Goal: Task Accomplishment & Management: Use online tool/utility

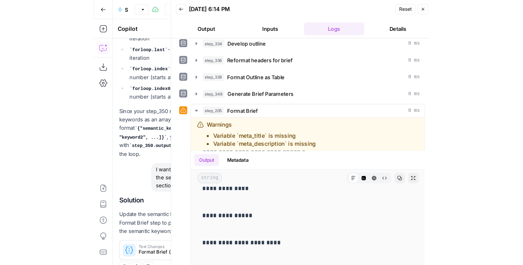
scroll to position [822, 0]
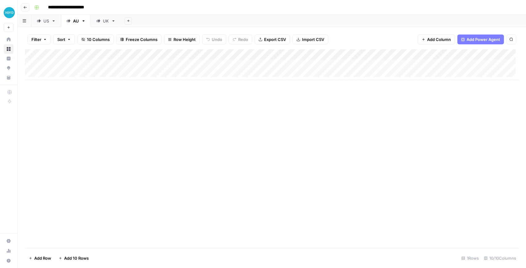
click at [12, 14] on img "Workspace: XeroOps" at bounding box center [9, 12] width 11 height 11
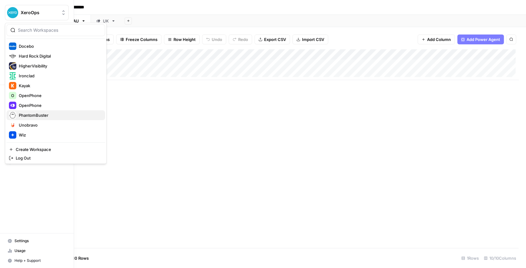
scroll to position [98, 0]
click at [47, 103] on span "OpenPhone" at bounding box center [59, 106] width 81 height 6
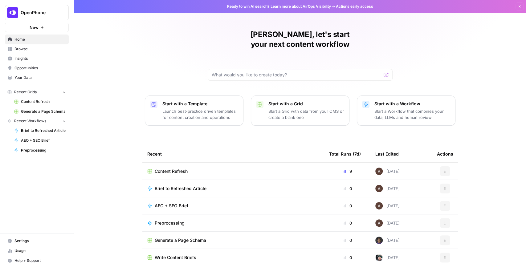
click at [43, 102] on span "Content Refresh" at bounding box center [43, 102] width 45 height 6
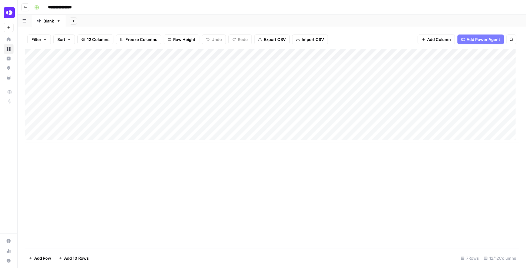
click at [135, 86] on div "Add Column" at bounding box center [272, 96] width 494 height 94
click at [181, 87] on div "Add Column" at bounding box center [272, 96] width 494 height 94
click at [184, 75] on div "Add Column" at bounding box center [272, 96] width 494 height 94
click at [185, 67] on div "Add Column" at bounding box center [272, 96] width 494 height 94
click at [295, 63] on div "Add Column" at bounding box center [272, 96] width 494 height 94
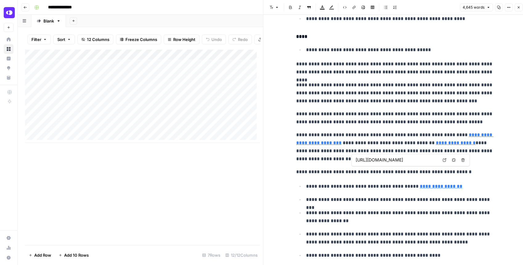
scroll to position [1684, 0]
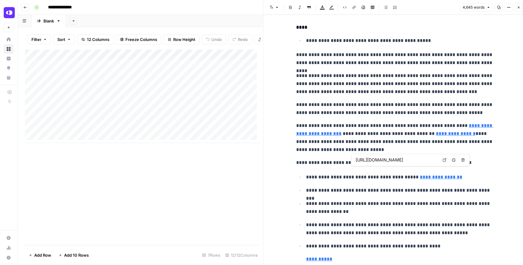
type input "https://www.openphone.com/toll-free-numbers/800"
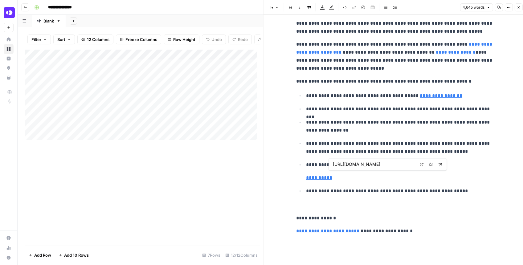
scroll to position [1767, 0]
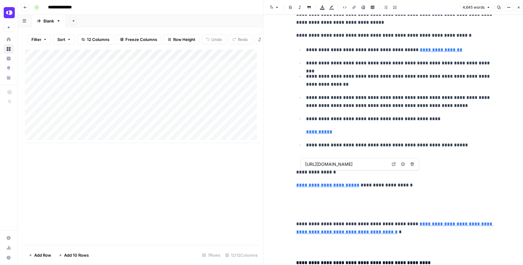
type input "https://www.openphone.com/compare/openphone-vs-google-voice"
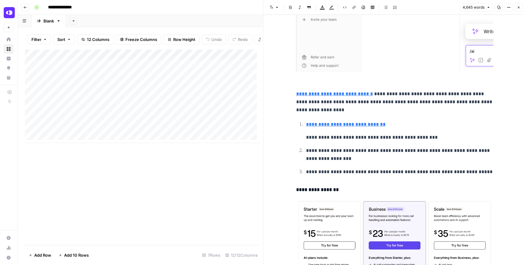
scroll to position [2342, 0]
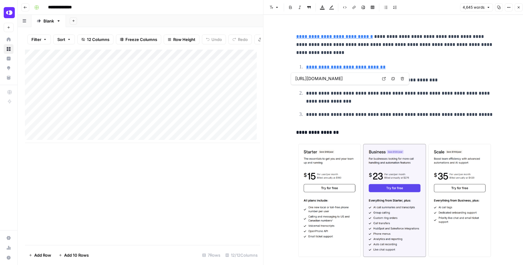
type input "https://www.openphone.com/blog/openphone-pricing/"
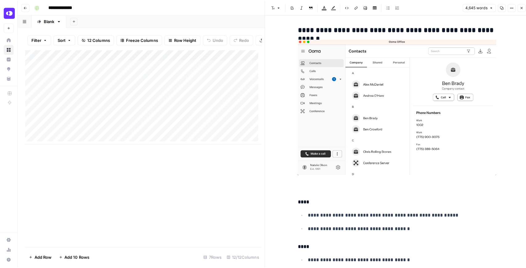
scroll to position [3924, 0]
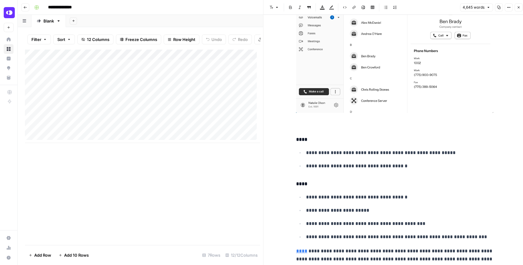
click at [521, 5] on button "Close" at bounding box center [518, 7] width 8 height 8
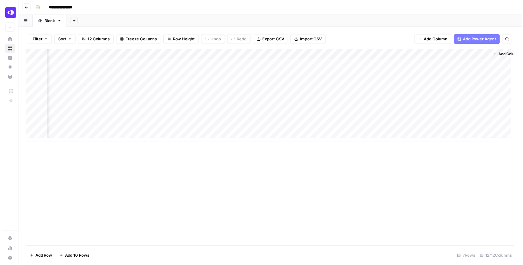
scroll to position [0, 346]
click at [410, 65] on div "Add Column" at bounding box center [272, 96] width 494 height 94
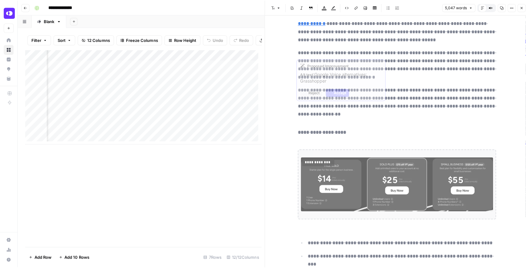
scroll to position [3739, 0]
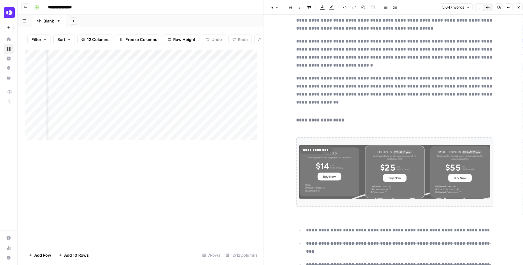
click at [516, 8] on button "Close" at bounding box center [518, 7] width 8 height 8
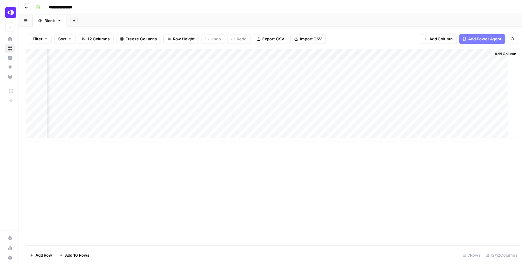
scroll to position [0, 339]
click at [419, 75] on div "Add Column" at bounding box center [272, 96] width 494 height 94
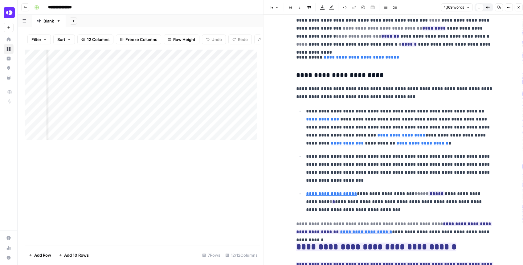
scroll to position [0, 151]
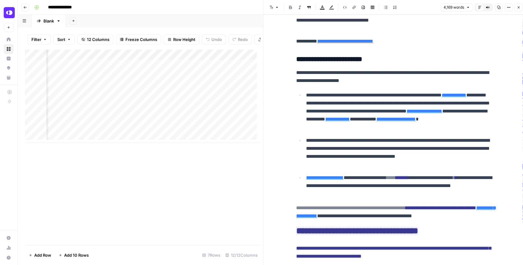
click at [128, 78] on div "Add Column" at bounding box center [142, 96] width 235 height 94
click at [144, 79] on div "Add Column" at bounding box center [142, 96] width 235 height 94
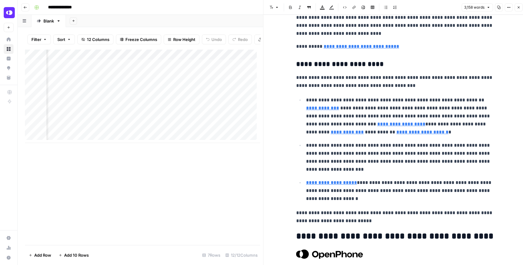
scroll to position [719, 0]
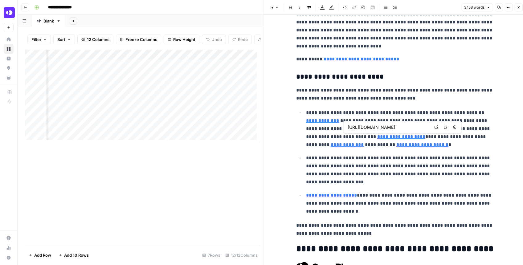
click at [435, 128] on icon at bounding box center [435, 126] width 3 height 3
type input "https://www.openphone.com/local-numbers/california/415-area-code"
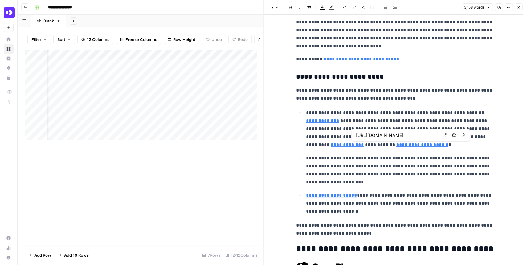
click at [443, 137] on link "Open in a new tab" at bounding box center [445, 135] width 8 height 8
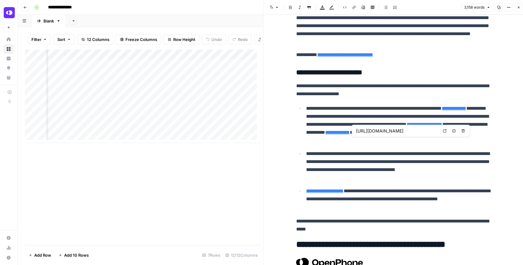
scroll to position [0, 0]
click at [181, 78] on div "Add Column" at bounding box center [142, 96] width 235 height 94
click at [145, 78] on div "Add Column" at bounding box center [142, 96] width 235 height 94
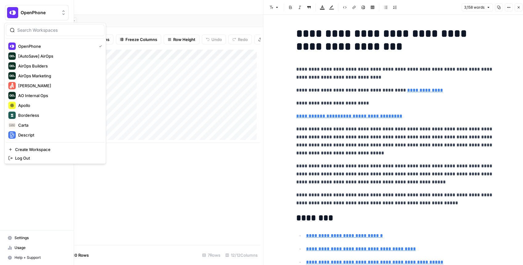
click at [12, 16] on img "Workspace: OpenPhone" at bounding box center [12, 12] width 11 height 11
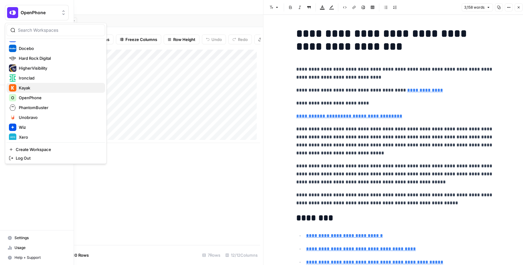
scroll to position [103, 0]
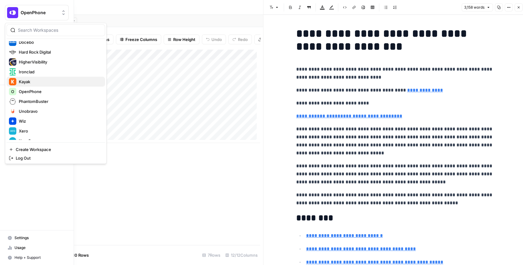
click at [43, 81] on span "Kayak" at bounding box center [59, 82] width 81 height 6
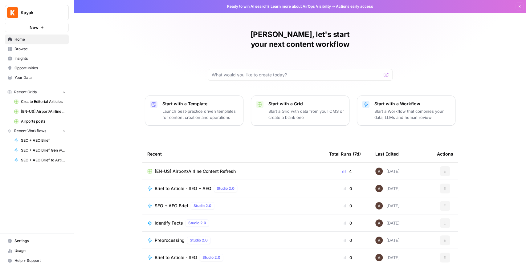
click at [44, 30] on button "New" at bounding box center [37, 27] width 64 height 9
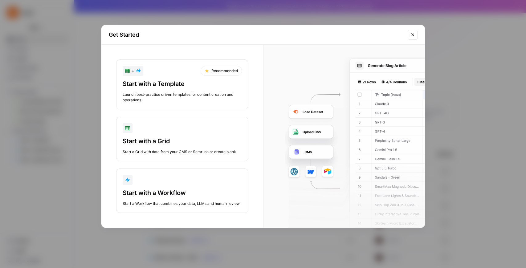
click at [190, 140] on div "Start with a Grid" at bounding box center [182, 141] width 119 height 9
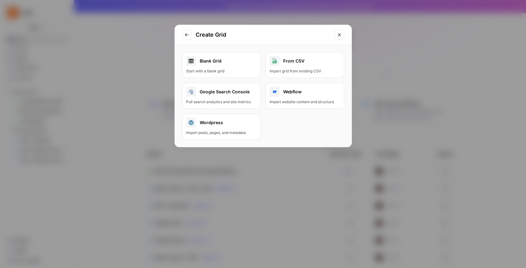
click at [243, 65] on div "Blank Grid" at bounding box center [221, 61] width 71 height 10
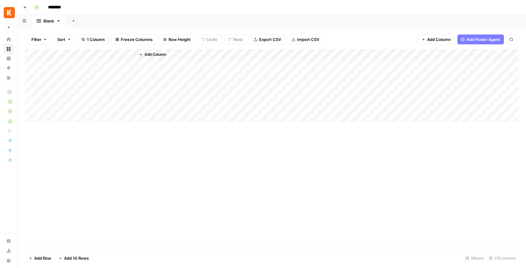
click at [92, 55] on div "Add Column" at bounding box center [272, 85] width 494 height 73
click at [158, 147] on div "Add Column" at bounding box center [272, 148] width 494 height 199
click at [84, 55] on div "Add Column" at bounding box center [272, 85] width 494 height 73
click at [84, 55] on div at bounding box center [91, 55] width 89 height 12
drag, startPoint x: 83, startPoint y: 68, endPoint x: 30, endPoint y: 64, distance: 53.1
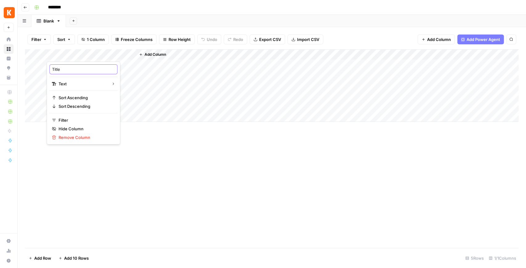
click at [30, 64] on body "Kayak New Home Browse Insights Opportunities Your Data Recent Grids Create Edit…" at bounding box center [263, 134] width 526 height 268
type input "Location"
click at [58, 67] on div "Add Column" at bounding box center [272, 85] width 494 height 73
type textarea "**********"
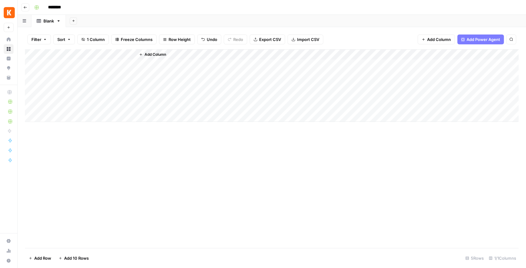
click at [86, 55] on div "Add Column" at bounding box center [272, 85] width 494 height 73
click at [104, 57] on div at bounding box center [91, 55] width 89 height 12
drag, startPoint x: 79, startPoint y: 69, endPoint x: 50, endPoint y: 67, distance: 29.4
click at [50, 67] on div "Location" at bounding box center [83, 69] width 68 height 10
click at [182, 144] on div "Add Column" at bounding box center [272, 148] width 494 height 199
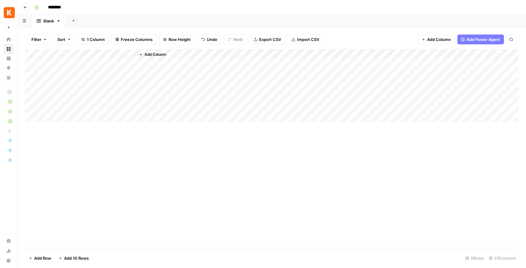
click at [86, 67] on div "Add Column" at bounding box center [272, 85] width 494 height 73
type textarea "**********"
click at [145, 57] on button "Add Column" at bounding box center [153, 55] width 32 height 8
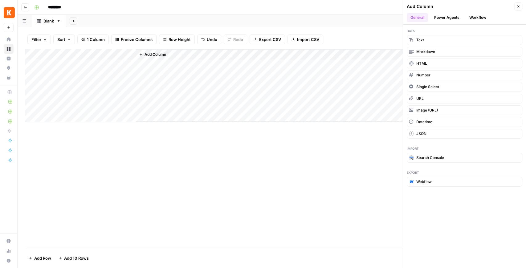
click at [475, 17] on button "Workflow" at bounding box center [478, 17] width 24 height 9
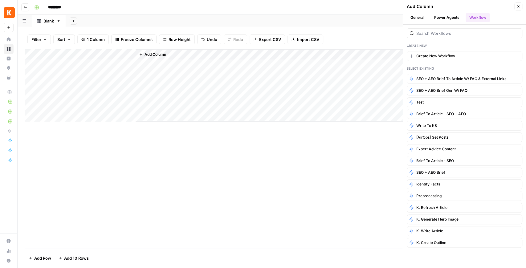
click at [448, 20] on button "Power Agents" at bounding box center [446, 17] width 33 height 9
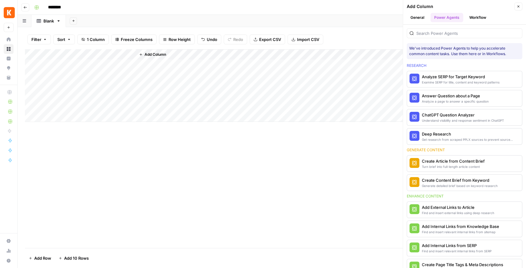
click at [470, 19] on button "Workflow" at bounding box center [478, 17] width 24 height 9
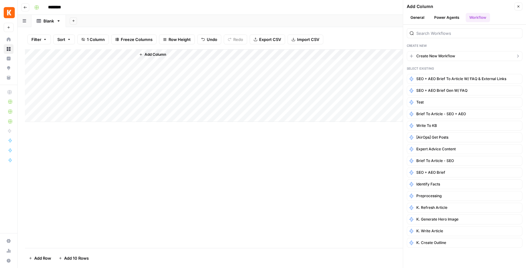
click at [456, 54] on button "Create New Workflow" at bounding box center [465, 56] width 116 height 10
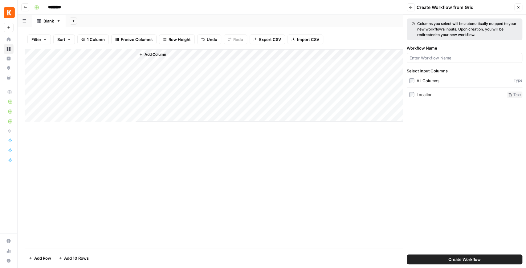
click at [420, 95] on div "Location" at bounding box center [425, 95] width 16 height 6
click at [468, 265] on div "Create Workflow" at bounding box center [465, 259] width 116 height 17
click at [465, 260] on span "Create Workflow" at bounding box center [464, 259] width 32 height 6
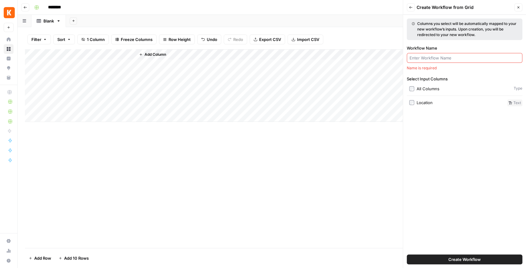
click at [442, 56] on input "Workflow Name" at bounding box center [465, 58] width 110 height 6
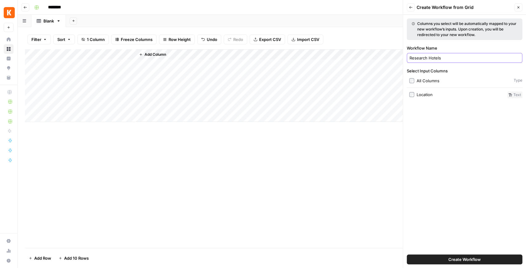
type input "Research"
type input "F"
type input "Give Recommendation of Hotels"
click at [466, 262] on span "Create Workflow" at bounding box center [464, 259] width 32 height 6
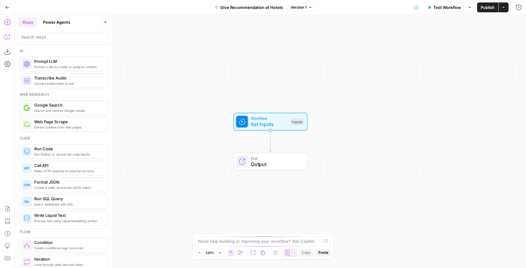
click at [9, 37] on icon "button" at bounding box center [7, 37] width 6 height 6
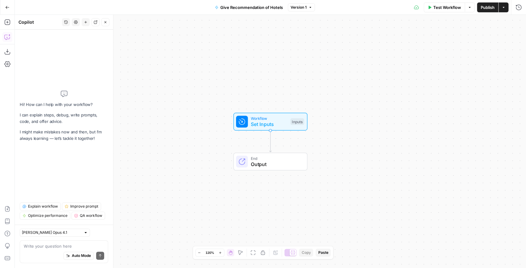
click at [38, 248] on textarea at bounding box center [64, 246] width 80 height 6
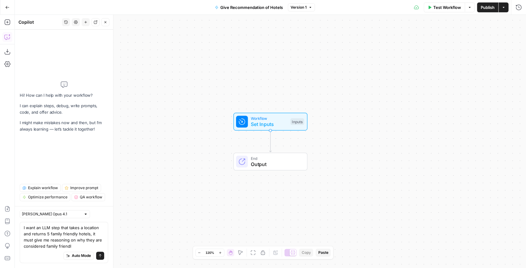
type textarea "I want an LLM step that takes a location and returns 5 family friendly hotels, …"
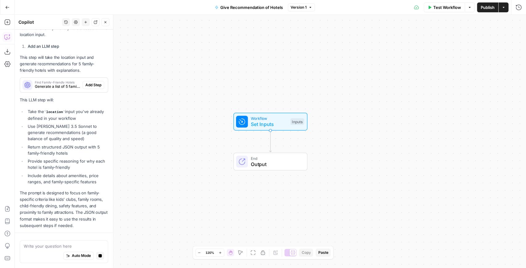
scroll to position [214, 0]
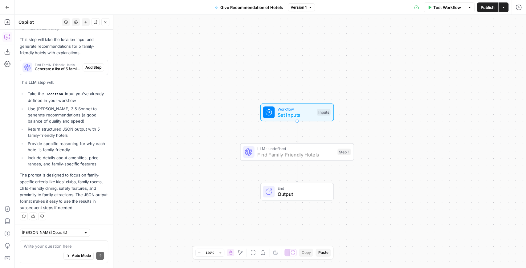
click at [89, 70] on button "Add Step" at bounding box center [94, 67] width 22 height 8
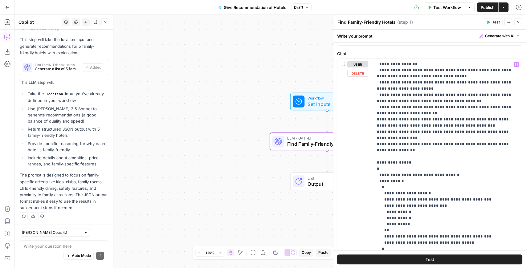
scroll to position [82, 0]
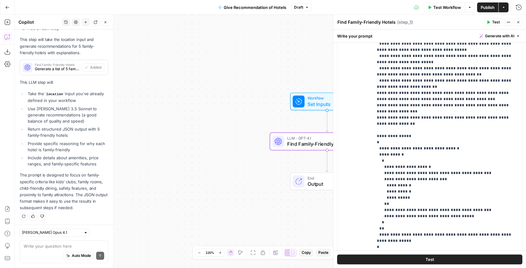
click at [481, 8] on span "Publish" at bounding box center [488, 7] width 14 height 6
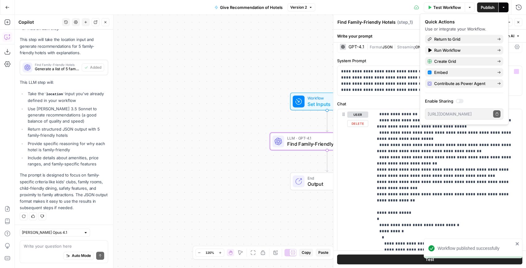
scroll to position [0, 0]
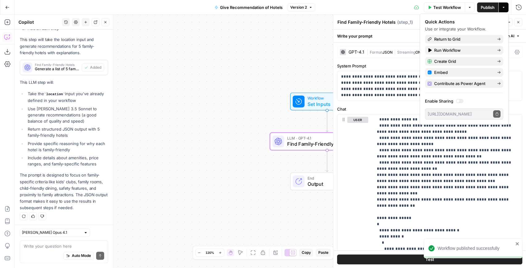
click at [374, 63] on label "System Prompt" at bounding box center [429, 66] width 185 height 6
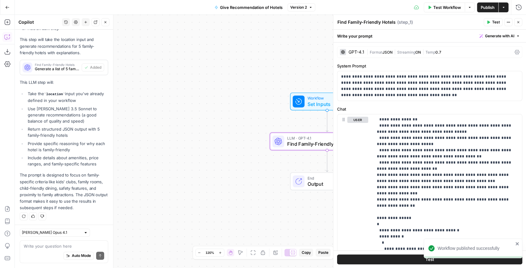
click at [358, 53] on div "GPT-4.1" at bounding box center [357, 52] width 16 height 4
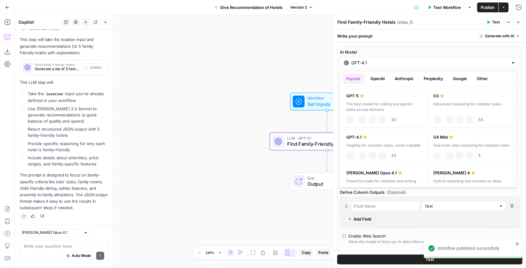
click at [367, 63] on input "GPT-4.1" at bounding box center [429, 63] width 157 height 6
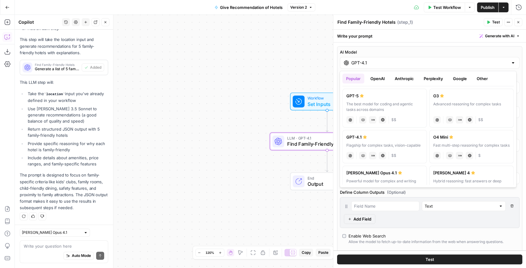
click at [465, 81] on button "Google" at bounding box center [459, 79] width 21 height 10
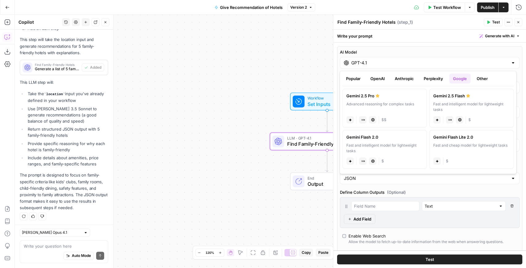
click at [384, 78] on button "OpenAI" at bounding box center [378, 79] width 22 height 10
click at [388, 96] on div "GPT-5" at bounding box center [384, 96] width 76 height 6
type input "GPT-5"
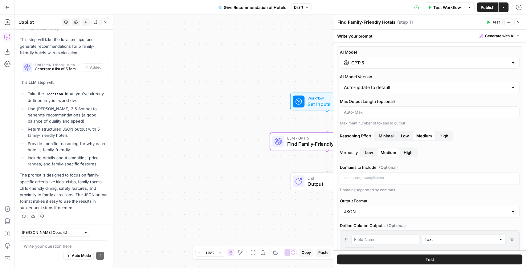
click at [448, 133] on span "High" at bounding box center [443, 136] width 9 height 6
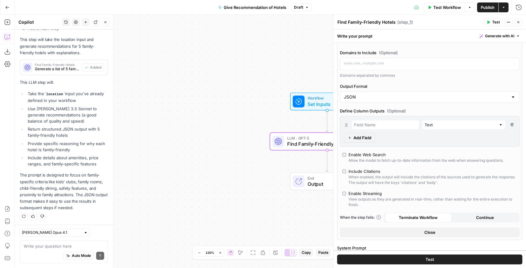
scroll to position [123, 0]
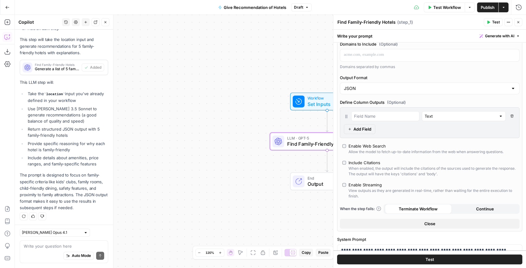
click at [487, 9] on span "Publish" at bounding box center [488, 7] width 14 height 6
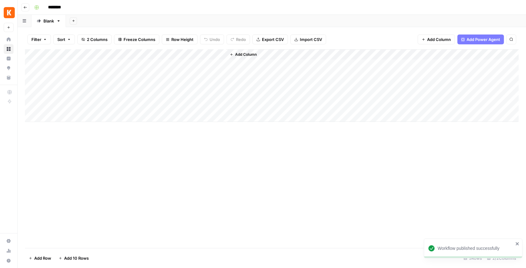
click at [170, 65] on div "Add Column" at bounding box center [272, 85] width 494 height 73
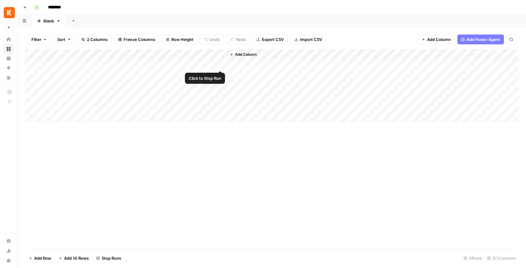
click at [218, 65] on div "Add Column" at bounding box center [272, 85] width 494 height 73
click at [213, 55] on div "Add Column" at bounding box center [272, 85] width 494 height 73
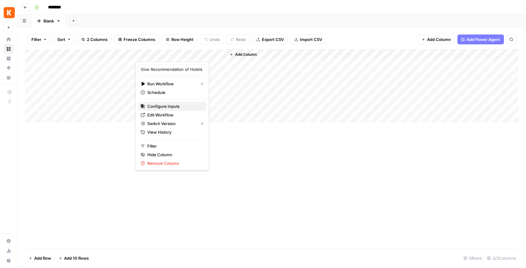
click at [182, 104] on span "Configure Inputs" at bounding box center [174, 106] width 54 height 6
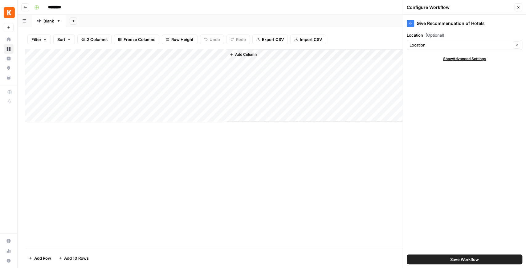
click at [462, 261] on span "Save Workflow" at bounding box center [464, 259] width 29 height 6
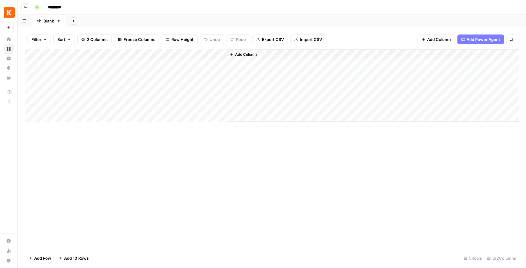
click at [219, 67] on div "Add Column" at bounding box center [272, 85] width 494 height 73
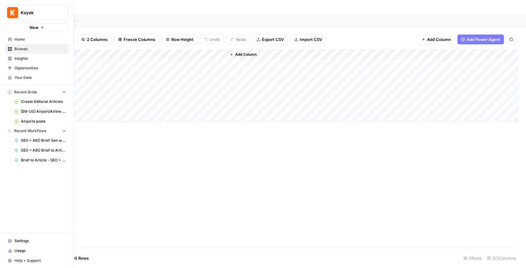
click at [28, 17] on button "Kayak" at bounding box center [37, 12] width 64 height 15
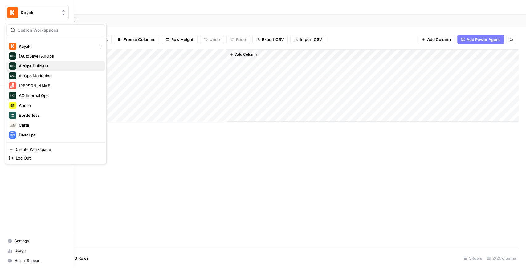
click at [46, 64] on span "AirOps Builders" at bounding box center [59, 66] width 81 height 6
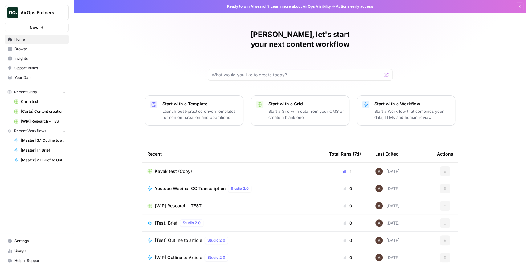
click at [45, 49] on span "Browse" at bounding box center [39, 49] width 51 height 6
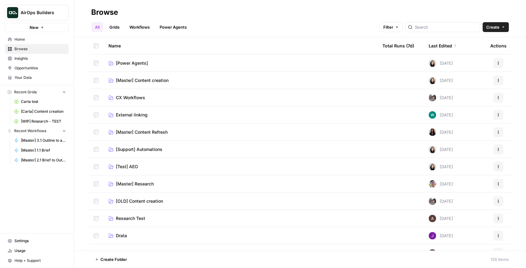
click at [142, 25] on link "Workflows" at bounding box center [140, 27] width 28 height 10
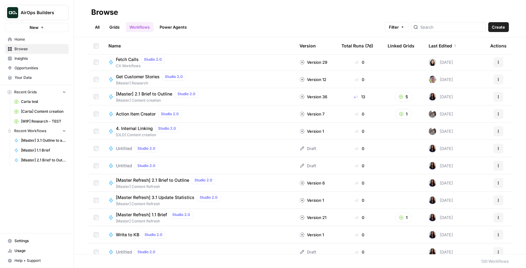
scroll to position [390, 0]
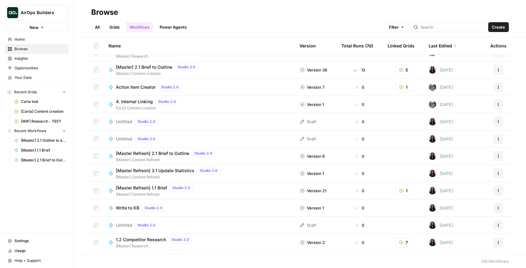
click at [96, 26] on link "All" at bounding box center [97, 27] width 12 height 10
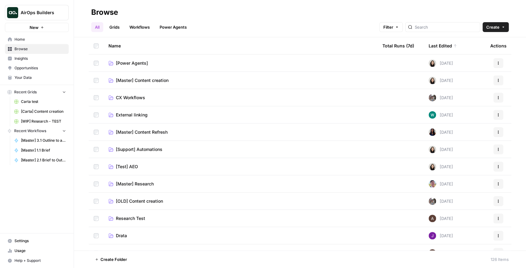
click at [147, 79] on span "[Master] Content creation" at bounding box center [142, 80] width 53 height 6
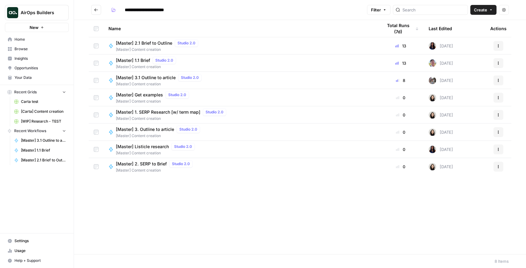
click at [159, 147] on span "[Master] Listicle research" at bounding box center [142, 147] width 53 height 6
type input "**********"
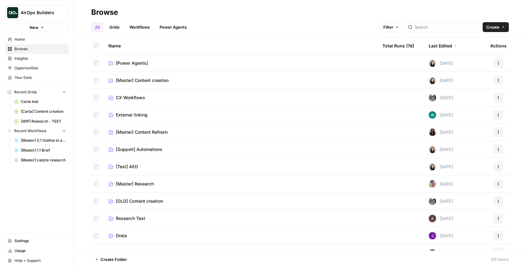
click at [148, 133] on span "[Master] Content Refresh" at bounding box center [142, 132] width 52 height 6
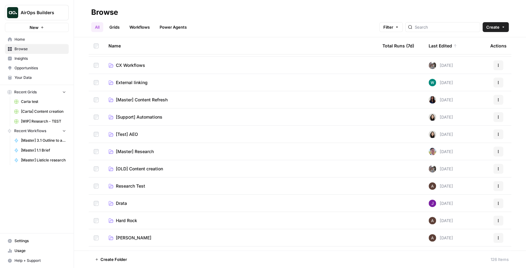
scroll to position [62, 0]
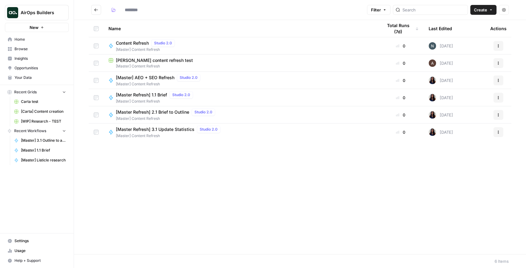
type input "**********"
click at [174, 127] on span "[Master Refresh] 3.1 Update Statistics" at bounding box center [155, 129] width 79 height 6
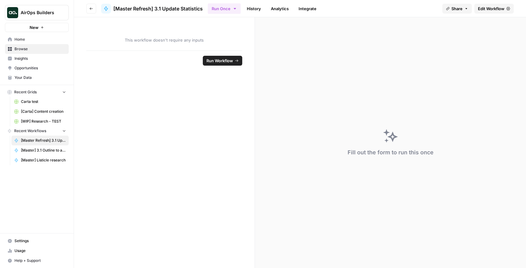
click at [488, 9] on span "Edit Workflow" at bounding box center [491, 9] width 27 height 6
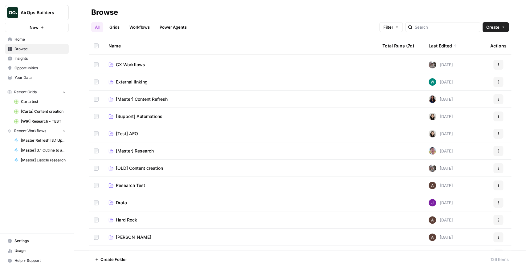
scroll to position [62, 0]
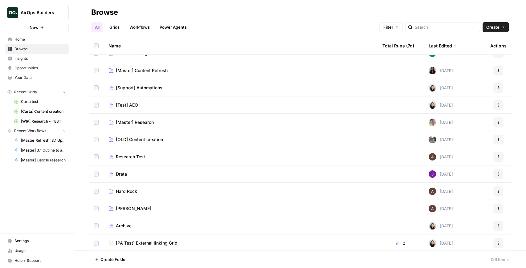
click at [150, 120] on span "[Master] Research" at bounding box center [135, 122] width 38 height 6
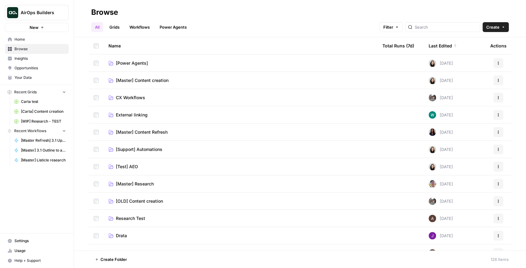
click at [172, 29] on link "Power Agents" at bounding box center [173, 27] width 35 height 10
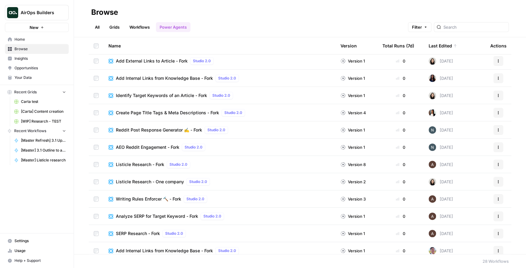
scroll to position [20, 0]
click at [460, 27] on input "search" at bounding box center [474, 27] width 63 height 6
type input "listicle"
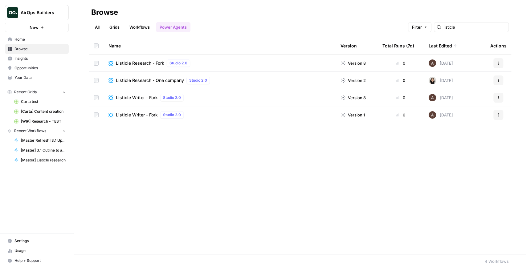
click at [144, 63] on span "Listicle Research - Fork" at bounding box center [140, 63] width 48 height 6
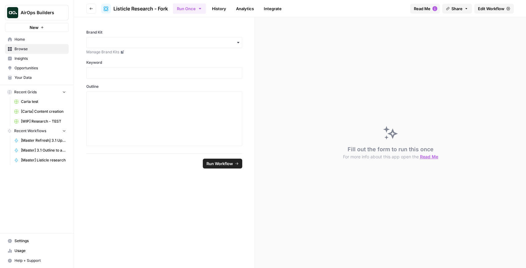
click at [483, 11] on span "Edit Workflow" at bounding box center [491, 9] width 27 height 6
click at [491, 11] on span "Edit Workflow" at bounding box center [491, 9] width 27 height 6
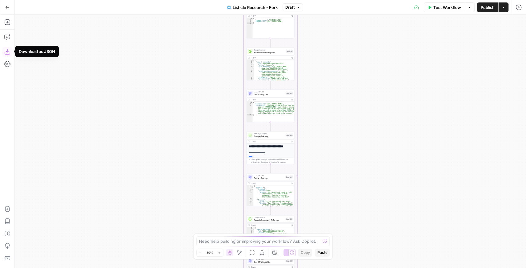
click at [9, 53] on icon "button" at bounding box center [7, 52] width 6 height 6
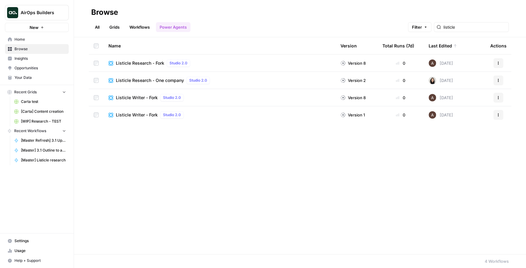
click at [142, 96] on span "Listicle Writer - Fork" at bounding box center [137, 98] width 42 height 6
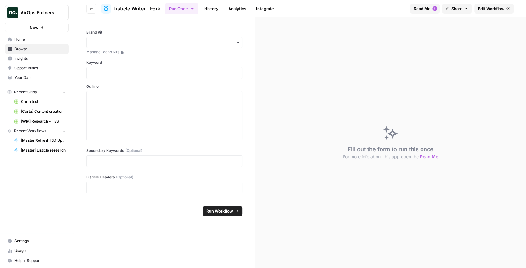
click at [489, 11] on span "Edit Workflow" at bounding box center [491, 9] width 27 height 6
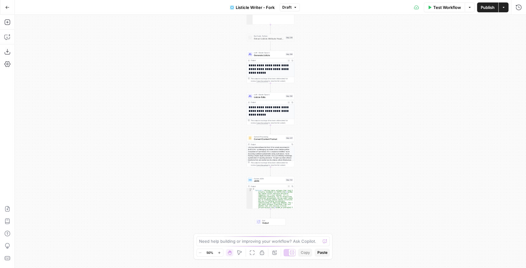
click at [504, 10] on button "Actions" at bounding box center [504, 7] width 10 height 10
click at [388, 47] on div "**********" at bounding box center [270, 141] width 511 height 253
click at [471, 8] on span "button" at bounding box center [470, 8] width 4 height 4
click at [495, 39] on div "**********" at bounding box center [270, 141] width 511 height 253
click at [7, 53] on icon "button" at bounding box center [7, 52] width 6 height 6
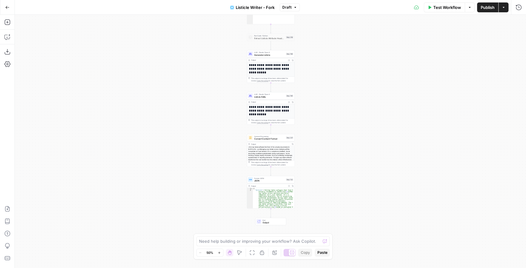
click at [3, 9] on button "Go Back" at bounding box center [7, 7] width 11 height 11
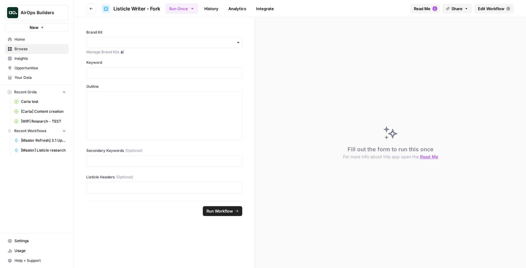
click at [21, 10] on span "AirOps Builders" at bounding box center [39, 13] width 37 height 6
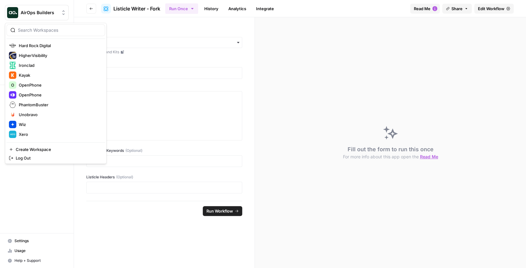
scroll to position [103, 0]
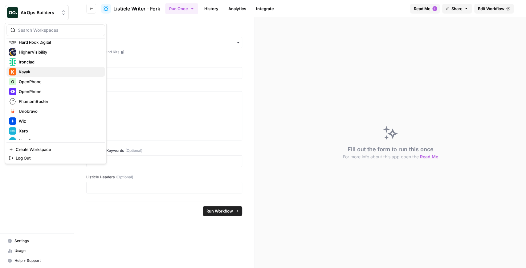
click at [31, 72] on span "Kayak" at bounding box center [59, 72] width 81 height 6
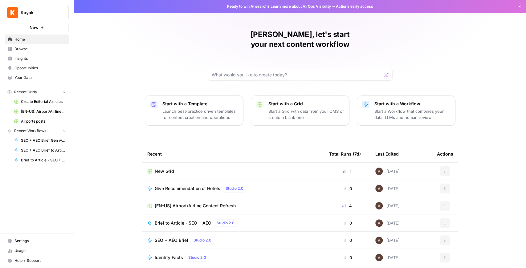
click at [157, 168] on span "New Grid" at bounding box center [164, 171] width 19 height 6
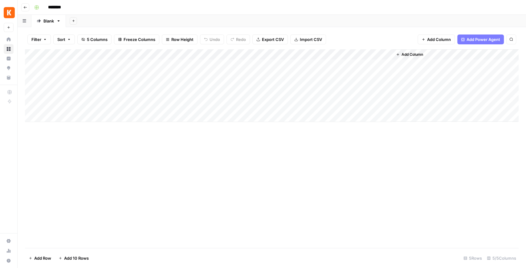
click at [309, 67] on div "Add Column" at bounding box center [272, 85] width 494 height 73
click at [332, 64] on div "Add Column" at bounding box center [272, 85] width 494 height 73
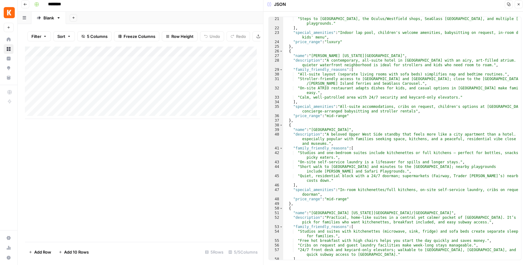
scroll to position [163, 0]
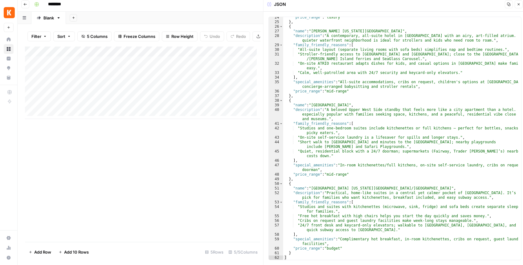
click at [516, 6] on button "Close" at bounding box center [518, 4] width 8 height 8
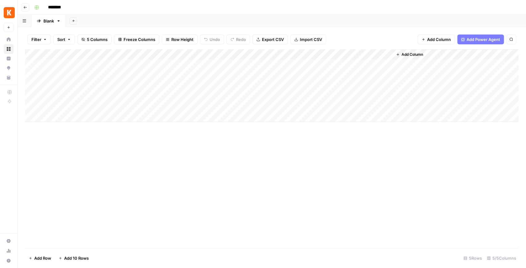
click at [410, 56] on span "Add Column" at bounding box center [413, 55] width 22 height 6
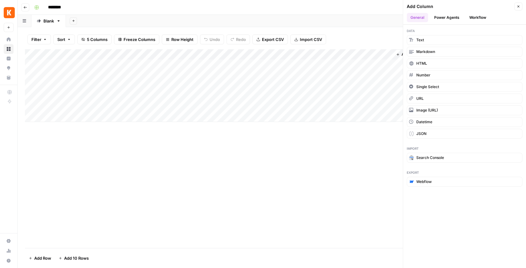
click at [473, 16] on button "Workflow" at bounding box center [478, 17] width 24 height 9
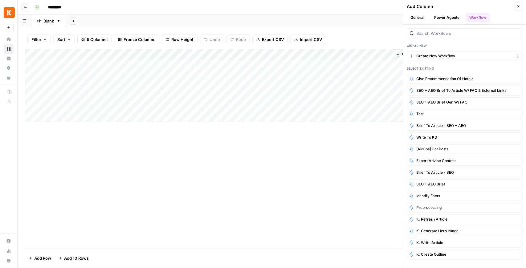
click at [463, 55] on button "Create New Workflow" at bounding box center [465, 56] width 116 height 10
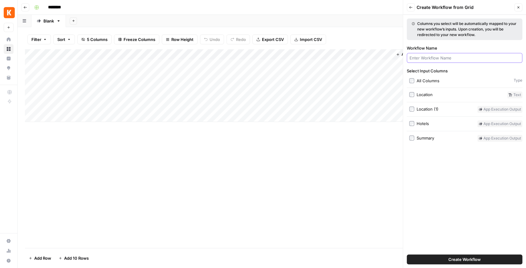
click at [444, 57] on input "Workflow Name" at bounding box center [465, 58] width 110 height 6
type input "Listicle Research"
click at [437, 258] on button "Create Workflow" at bounding box center [465, 260] width 116 height 10
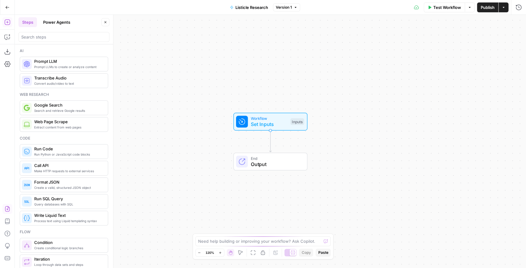
click at [6, 208] on icon "button" at bounding box center [7, 209] width 6 height 6
click at [484, 10] on button "Publish" at bounding box center [487, 7] width 21 height 10
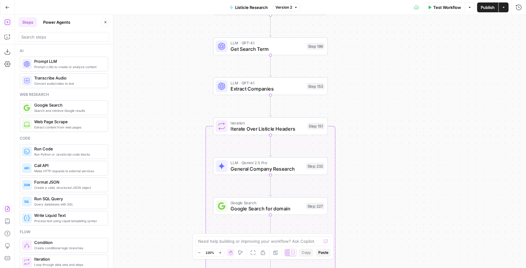
click at [7, 7] on icon "button" at bounding box center [8, 7] width 4 height 3
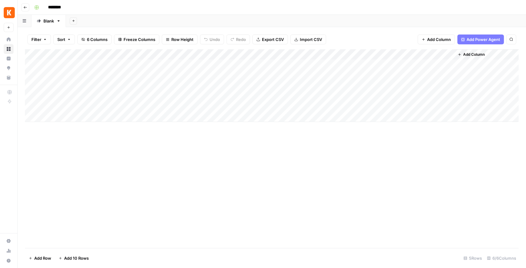
click at [441, 56] on div "Add Column" at bounding box center [272, 85] width 494 height 73
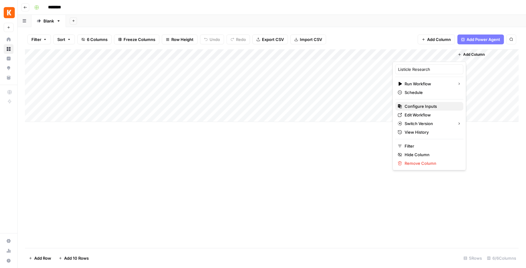
click at [428, 106] on span "Configure Inputs" at bounding box center [431, 106] width 54 height 6
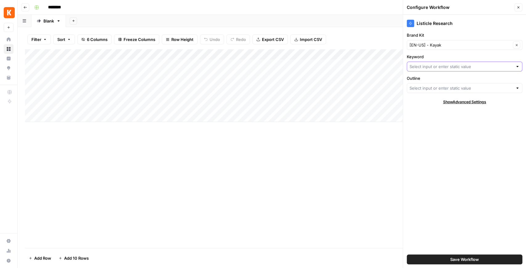
click at [442, 66] on input "Keyword" at bounding box center [461, 66] width 103 height 6
click at [442, 54] on label "Keyword" at bounding box center [465, 57] width 116 height 6
click at [442, 63] on input "Keyword" at bounding box center [461, 66] width 103 height 6
click at [442, 54] on label "Keyword" at bounding box center [465, 57] width 116 height 6
click at [442, 63] on input "Keyword" at bounding box center [461, 66] width 103 height 6
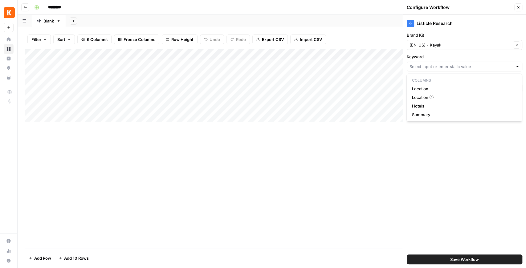
click at [443, 155] on div "Listicle Research Brand Kit [EN-US] - Kayak Clear Keyword Outline Show Advanced…" at bounding box center [464, 141] width 123 height 253
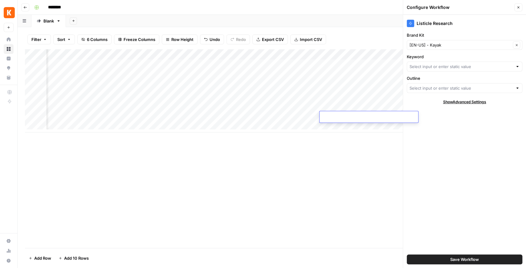
scroll to position [0, 48]
click at [345, 141] on div "Add Column" at bounding box center [272, 148] width 494 height 199
click at [516, 11] on button "Close" at bounding box center [518, 7] width 8 height 8
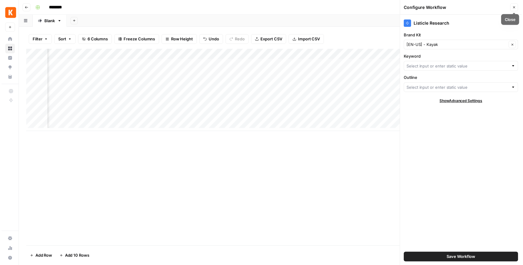
scroll to position [0, 0]
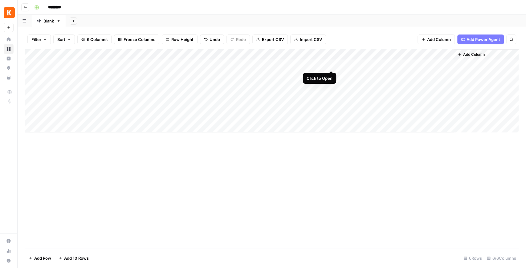
click at [328, 66] on div "Add Column" at bounding box center [272, 90] width 494 height 83
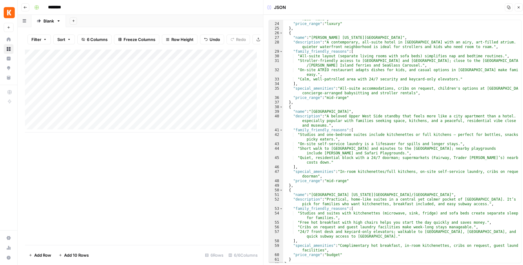
scroll to position [163, 0]
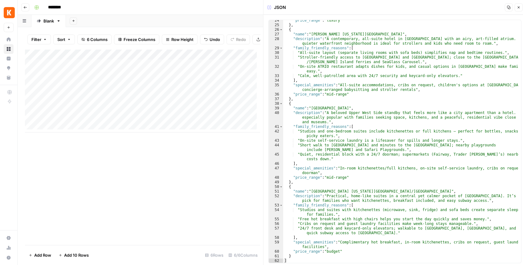
click at [519, 9] on icon "button" at bounding box center [518, 8] width 4 height 4
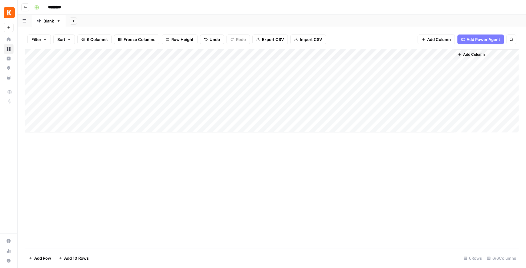
click at [94, 78] on div "Add Column" at bounding box center [272, 90] width 494 height 83
type textarea "**********"
type textarea "*"
type textarea "**********"
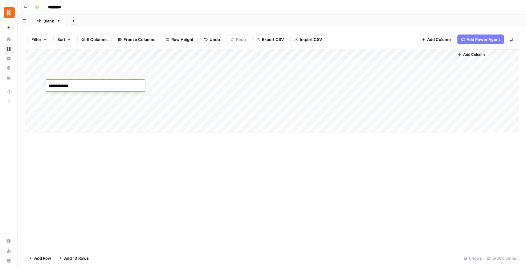
click at [159, 77] on div "Add Column" at bounding box center [272, 90] width 494 height 83
click at [172, 88] on div "Add Column" at bounding box center [272, 90] width 494 height 83
click at [385, 65] on div "Add Column" at bounding box center [272, 90] width 494 height 83
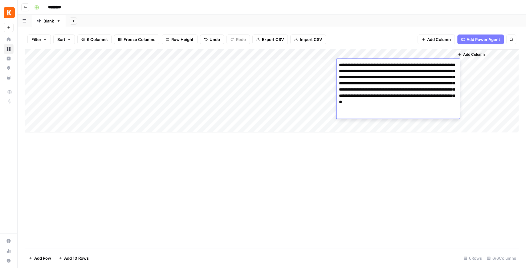
click at [364, 162] on div "Add Column" at bounding box center [272, 148] width 494 height 199
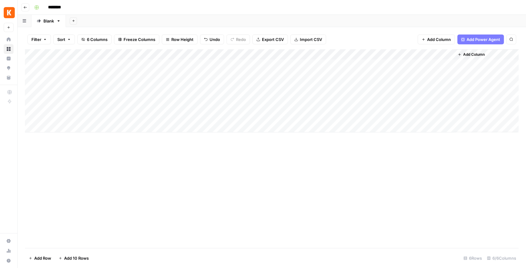
click at [83, 97] on div "Add Column" at bounding box center [272, 90] width 494 height 83
type textarea "**********"
click at [169, 96] on div "Add Column" at bounding box center [272, 90] width 494 height 83
click at [441, 55] on div "Add Column" at bounding box center [272, 90] width 494 height 83
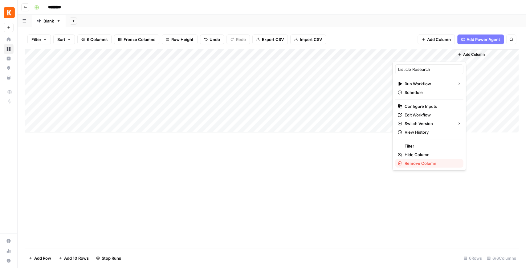
click at [410, 162] on span "Remove Column" at bounding box center [431, 163] width 54 height 6
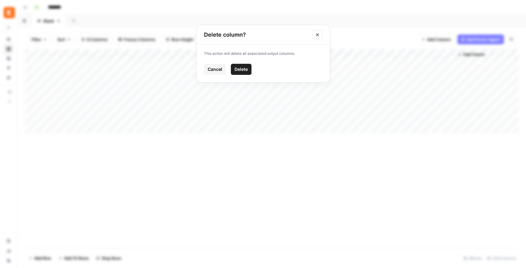
click at [243, 71] on span "Delete" at bounding box center [240, 69] width 13 height 6
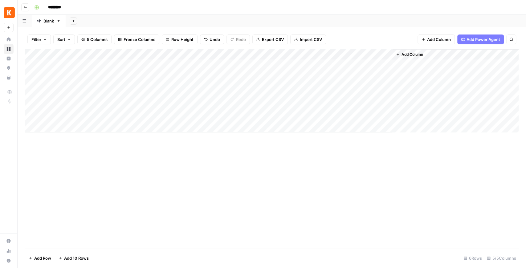
click at [332, 65] on div "Add Column" at bounding box center [272, 90] width 494 height 83
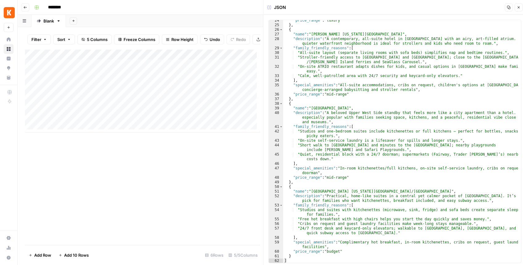
scroll to position [3, 0]
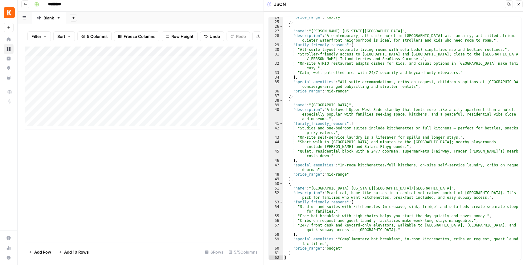
click at [516, 6] on button "Close" at bounding box center [518, 4] width 8 height 8
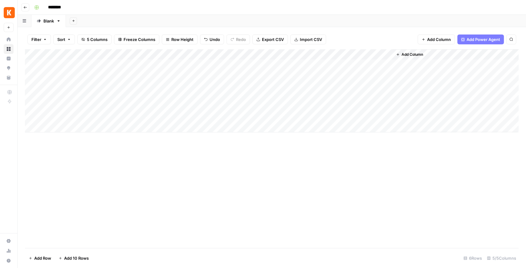
click at [328, 96] on div "Add Column" at bounding box center [272, 90] width 494 height 83
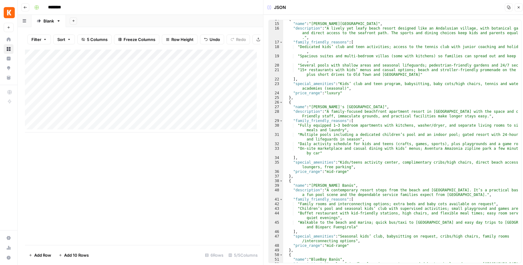
scroll to position [150, 0]
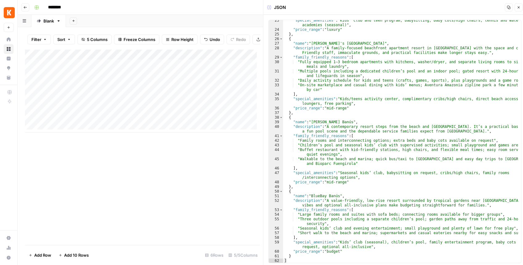
click at [516, 11] on button "Close" at bounding box center [518, 7] width 8 height 8
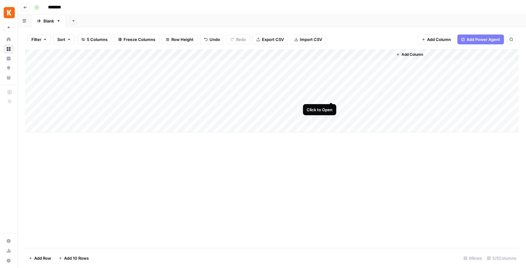
click at [332, 94] on div "Add Column" at bounding box center [272, 90] width 494 height 83
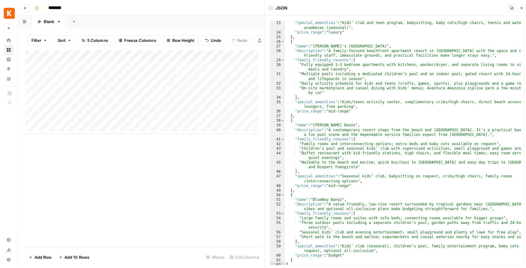
scroll to position [150, 0]
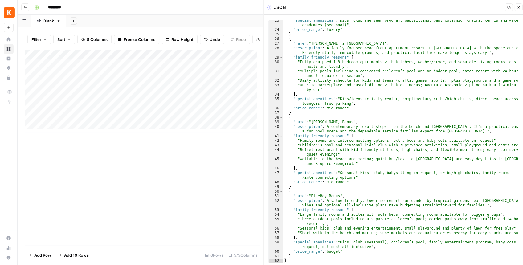
click at [519, 11] on header "JSON Copy Close" at bounding box center [394, 7] width 263 height 15
click at [519, 9] on button "Close" at bounding box center [518, 7] width 8 height 8
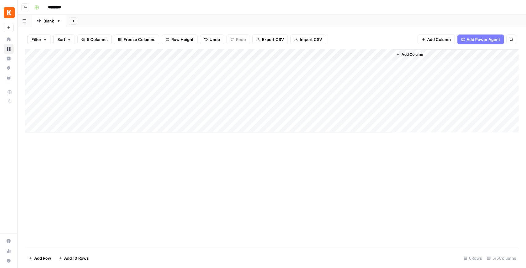
click at [416, 56] on span "Add Column" at bounding box center [413, 55] width 22 height 6
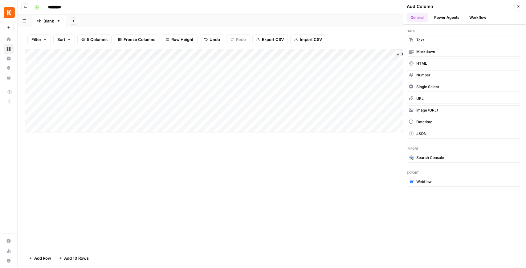
click at [474, 19] on button "Workflow" at bounding box center [478, 17] width 24 height 9
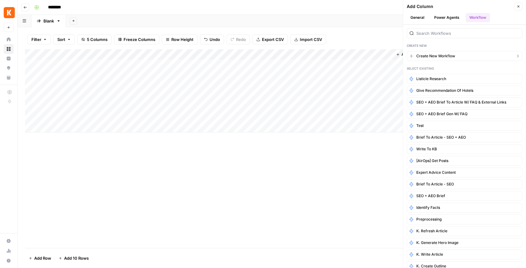
click at [447, 57] on span "Create New Workflow" at bounding box center [435, 56] width 39 height 6
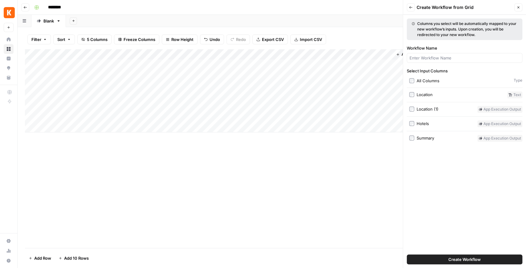
click at [426, 123] on div "Hotels" at bounding box center [423, 123] width 12 height 6
click at [422, 138] on div "Summary" at bounding box center [426, 138] width 18 height 6
click at [426, 92] on div "Location" at bounding box center [425, 95] width 16 height 6
click at [451, 58] on input "Workflow Name" at bounding box center [465, 58] width 110 height 6
type input "Hotel Writer WIP"
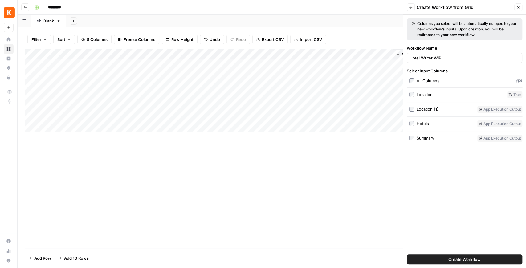
click at [459, 259] on span "Create Workflow" at bounding box center [464, 259] width 32 height 6
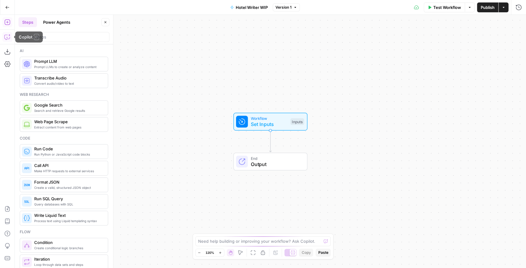
click at [8, 38] on icon "button" at bounding box center [7, 38] width 2 height 0
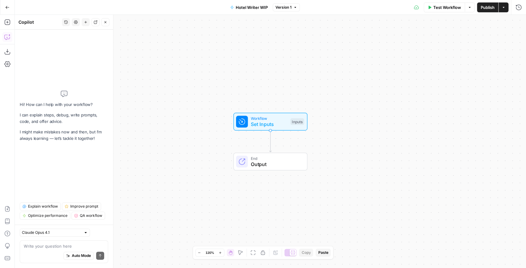
click at [36, 251] on div "Auto Mode Send" at bounding box center [64, 256] width 80 height 14
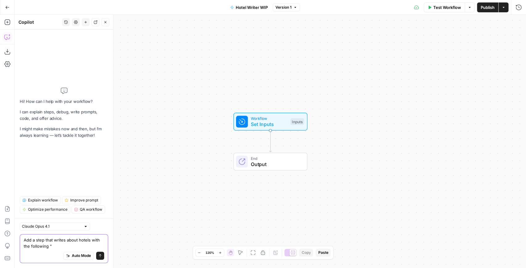
paste textarea "H1: Family hotels in Las Vegas Intro section Start with an expert-written intro…"
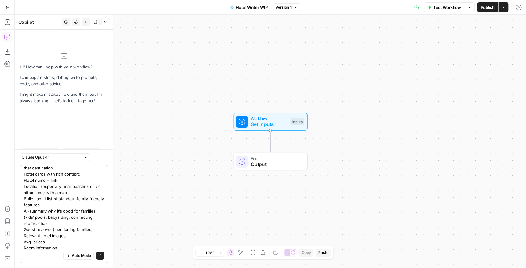
type textarea "Add a step that writes about hotels with the following "H1: Family hotels in La…"
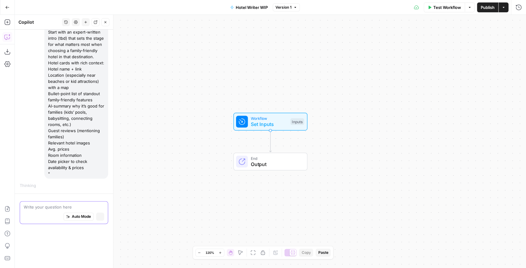
scroll to position [55, 0]
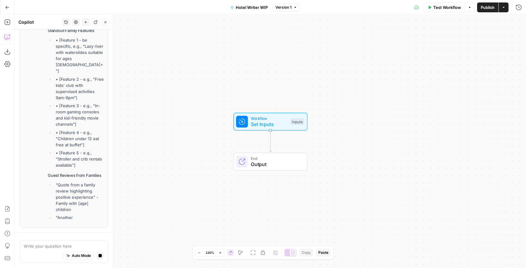
click at [280, 126] on span "Set Inputs" at bounding box center [269, 123] width 37 height 7
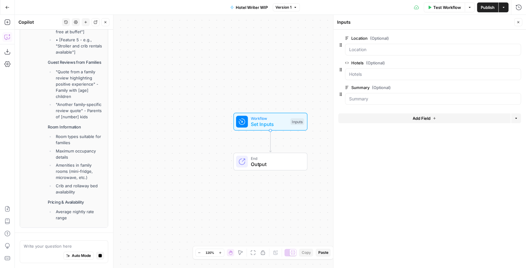
click at [410, 121] on button "Add Field" at bounding box center [424, 118] width 172 height 10
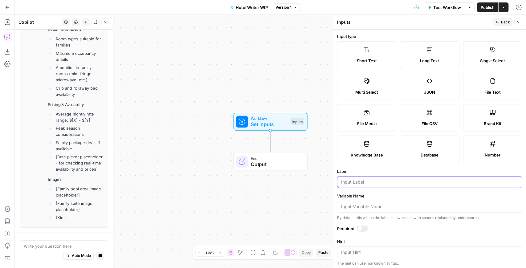
click at [376, 183] on input "Label" at bounding box center [429, 182] width 177 height 6
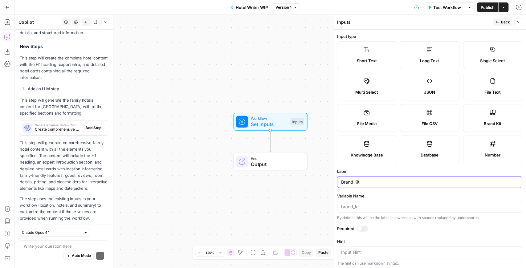
scroll to position [348, 0]
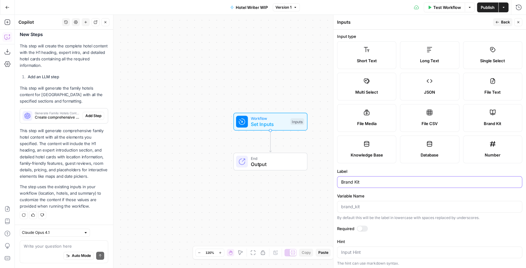
type input "Brand"
click at [492, 118] on label "Brand Kit" at bounding box center [492, 118] width 59 height 28
click at [494, 22] on button "Back" at bounding box center [502, 22] width 19 height 8
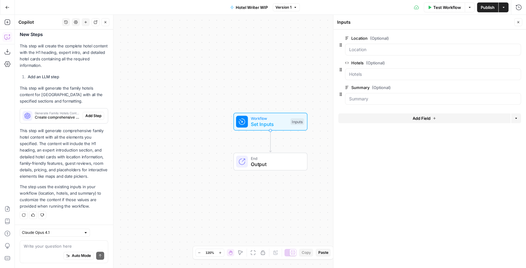
click at [423, 118] on span "Add Field" at bounding box center [422, 118] width 18 height 6
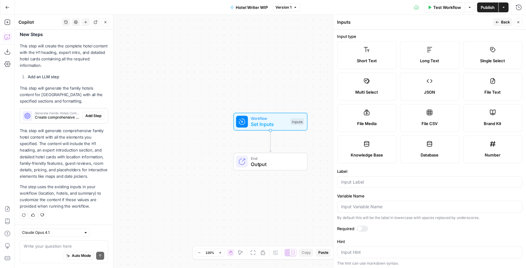
click at [488, 116] on label "Brand Kit" at bounding box center [492, 118] width 59 height 28
click at [368, 185] on div at bounding box center [429, 182] width 185 height 12
type input "Brand Kit"
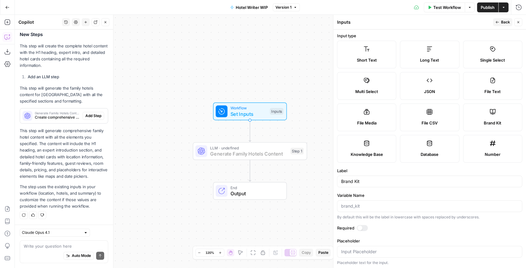
click at [94, 113] on span "Add Step" at bounding box center [93, 116] width 16 height 6
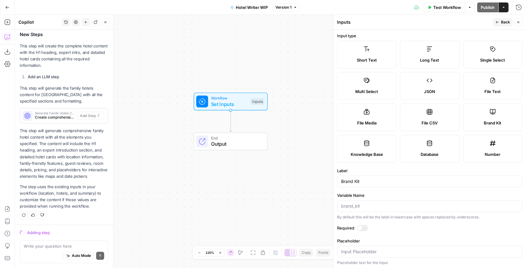
click at [499, 22] on icon "button" at bounding box center [497, 22] width 4 height 4
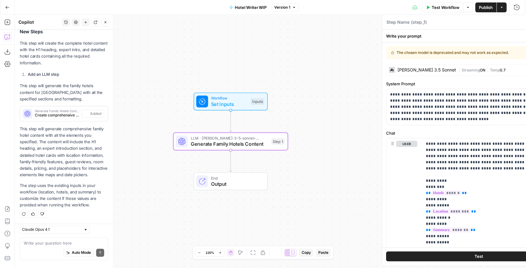
type textarea "Generate Family Hotels Content"
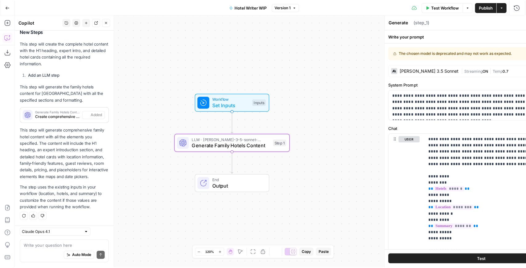
scroll to position [348, 0]
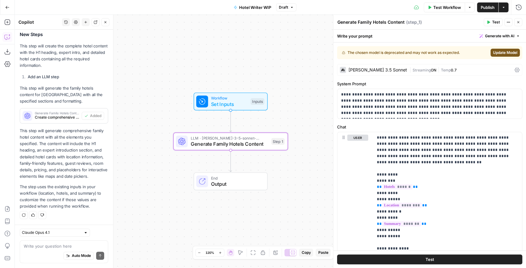
click at [246, 147] on span "Generate Family Hotels Content" at bounding box center [230, 143] width 78 height 7
click at [493, 53] on span "Update Model" at bounding box center [505, 53] width 24 height 6
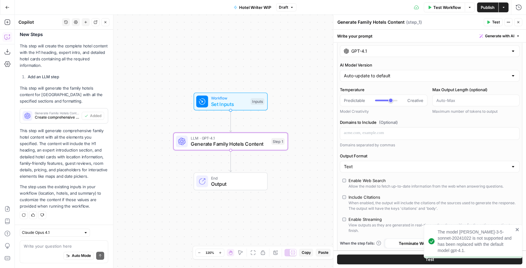
scroll to position [0, 0]
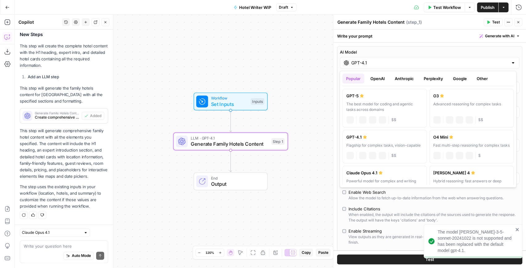
click at [390, 66] on div "GPT-4.1" at bounding box center [430, 63] width 180 height 12
click at [406, 77] on button "Anthropic" at bounding box center [404, 79] width 27 height 10
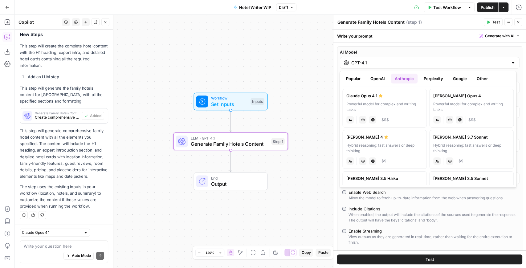
click at [407, 117] on div "anthropic Vision Capabilities Live Web Research $$$" at bounding box center [384, 119] width 76 height 9
type input "Claude Opus 4.1"
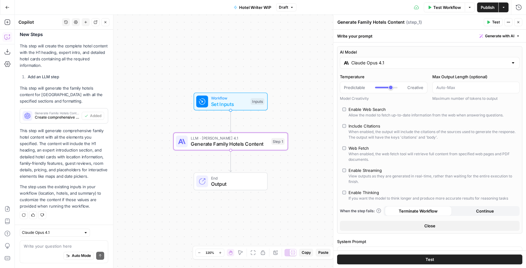
click at [373, 192] on div "Enable Thinking" at bounding box center [364, 193] width 31 height 6
type input "*"
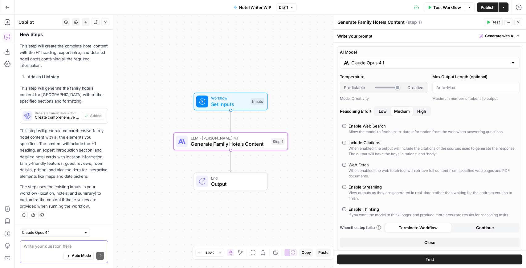
click at [51, 243] on textarea at bounding box center [64, 246] width 80 height 6
type textarea "Invlude"
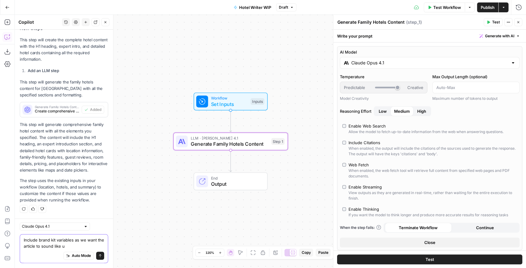
type textarea "Include brand kit variables as we want the article to sound like us"
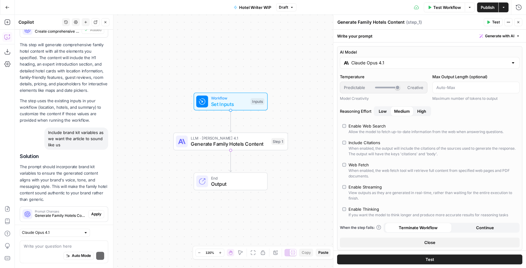
scroll to position [446, 0]
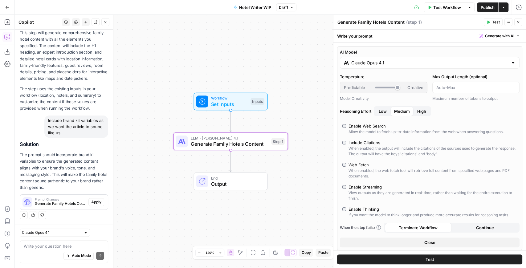
click at [96, 203] on span "Apply" at bounding box center [96, 202] width 10 height 6
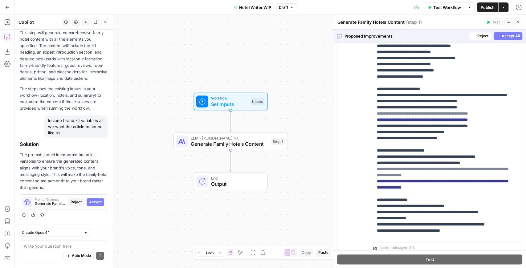
scroll to position [555, 0]
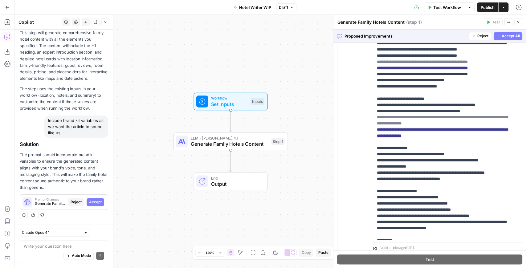
click at [507, 38] on span "Accept All" at bounding box center [511, 36] width 18 height 6
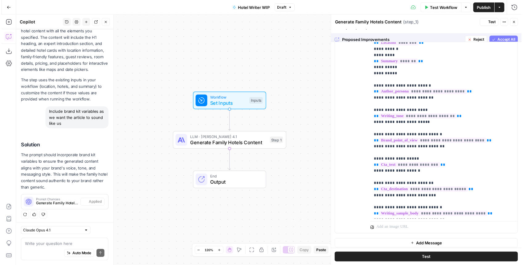
scroll to position [343, 0]
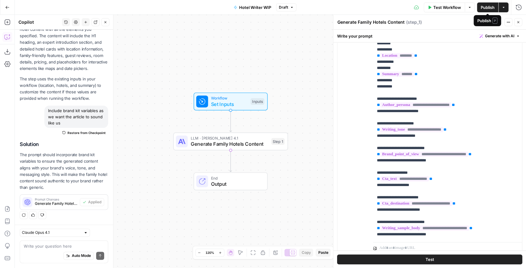
click at [486, 9] on span "Publish" at bounding box center [488, 7] width 14 height 6
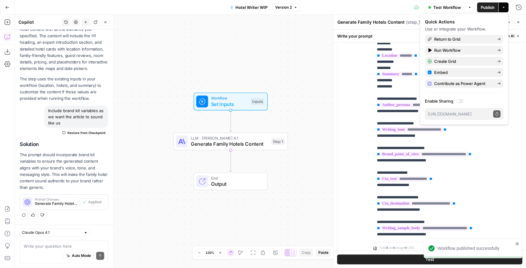
click at [6, 9] on icon "button" at bounding box center [7, 7] width 4 height 4
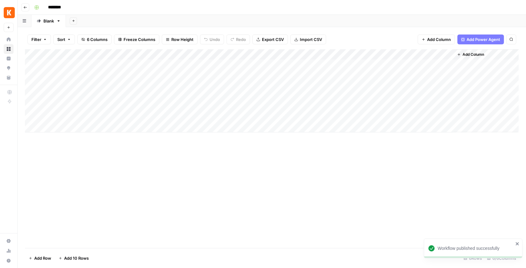
click at [436, 54] on div "Add Column" at bounding box center [272, 90] width 494 height 83
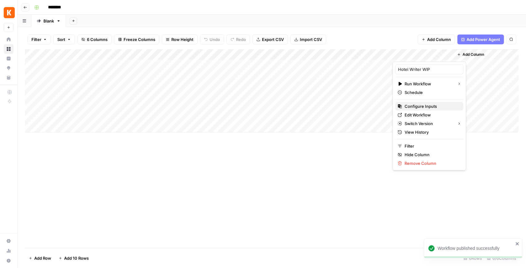
click at [426, 107] on span "Configure Inputs" at bounding box center [431, 106] width 54 height 6
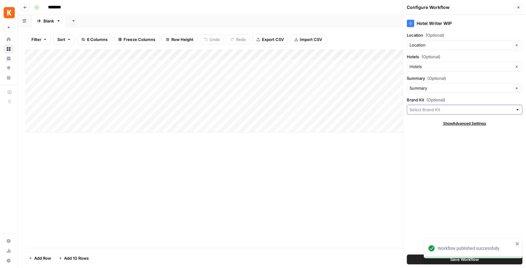
click at [455, 108] on input "Brand Kit (Optional)" at bounding box center [461, 110] width 103 height 6
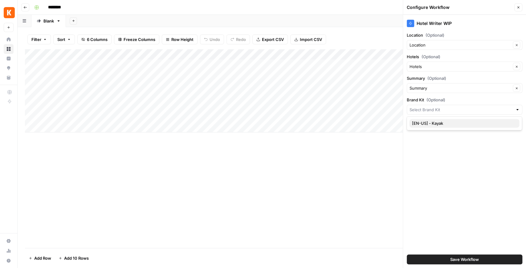
click at [442, 121] on span "[EN-US] - Kayak" at bounding box center [463, 123] width 103 height 6
type input "[EN-US] - Kayak"
click at [470, 263] on button "Save Workflow" at bounding box center [465, 260] width 116 height 10
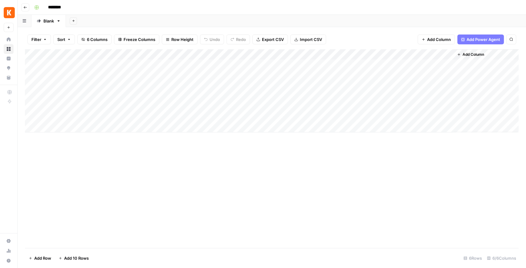
click at [428, 65] on div "Add Column" at bounding box center [272, 90] width 494 height 83
click at [505, 63] on div "Add Column" at bounding box center [272, 90] width 494 height 83
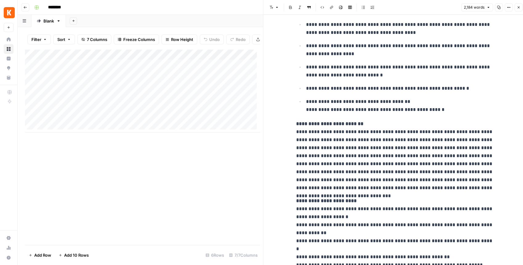
scroll to position [247, 0]
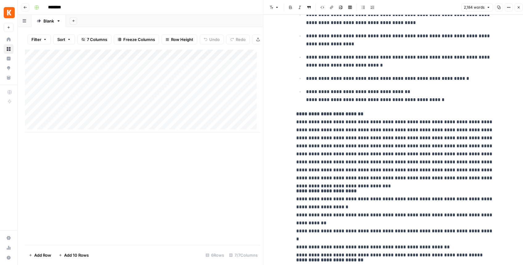
click at [383, 130] on p "**********" at bounding box center [394, 146] width 197 height 72
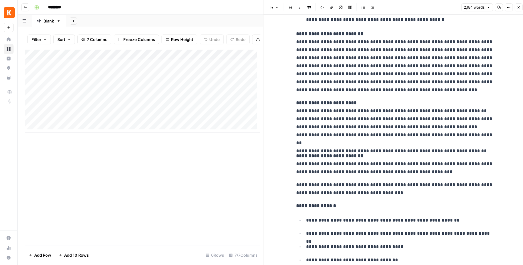
scroll to position [842, 0]
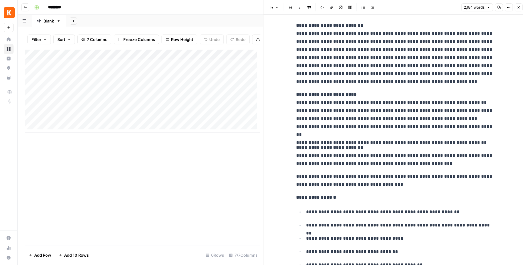
click at [516, 7] on button "Close" at bounding box center [518, 7] width 8 height 8
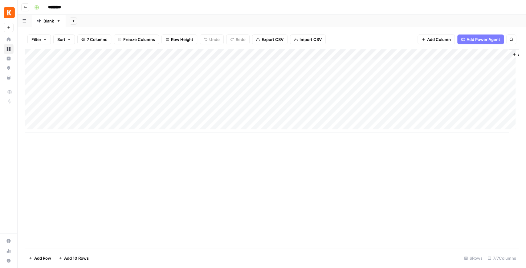
click at [427, 78] on div "Add Column" at bounding box center [272, 90] width 494 height 83
click at [425, 89] on div "Add Column" at bounding box center [272, 90] width 494 height 83
click at [423, 96] on div "Add Column" at bounding box center [272, 90] width 494 height 83
click at [502, 86] on div "Add Column" at bounding box center [272, 90] width 494 height 83
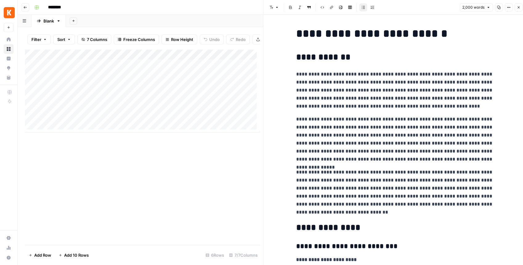
click at [516, 9] on icon "button" at bounding box center [518, 8] width 4 height 4
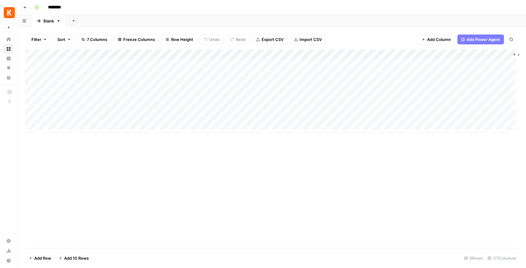
click at [438, 84] on div "Add Column" at bounding box center [272, 90] width 494 height 83
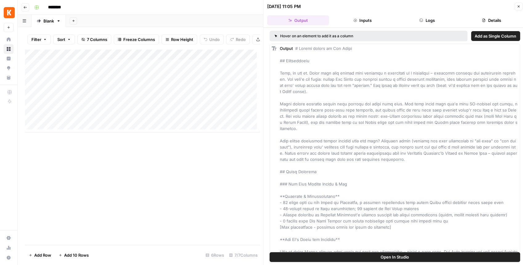
click at [518, 7] on icon "button" at bounding box center [518, 7] width 4 height 4
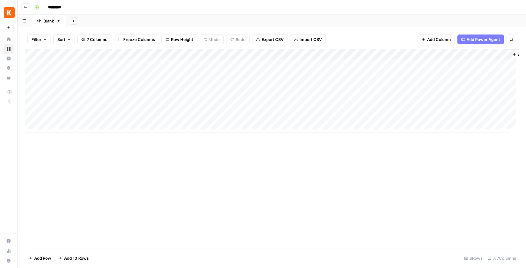
click at [438, 54] on div "Add Column" at bounding box center [272, 90] width 494 height 83
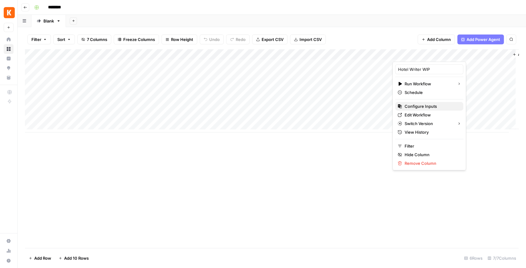
click at [425, 106] on span "Configure Inputs" at bounding box center [431, 106] width 54 height 6
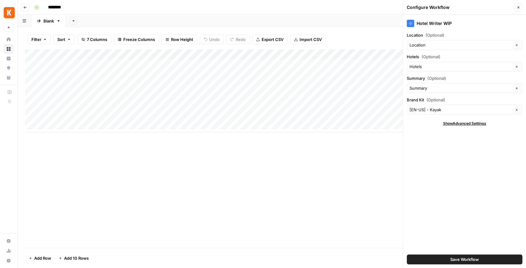
click at [520, 5] on button "Close" at bounding box center [518, 7] width 8 height 8
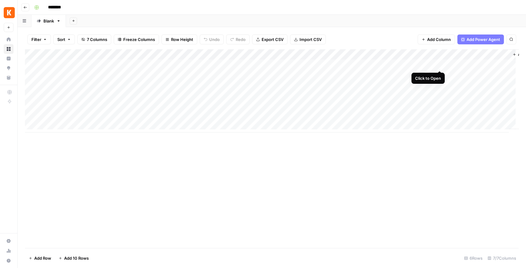
click at [442, 65] on div "Add Column" at bounding box center [272, 90] width 494 height 83
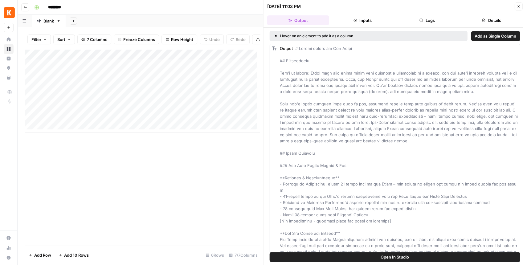
click at [404, 261] on button "Open In Studio" at bounding box center [395, 257] width 251 height 10
click at [196, 67] on div "Add Column" at bounding box center [142, 90] width 235 height 83
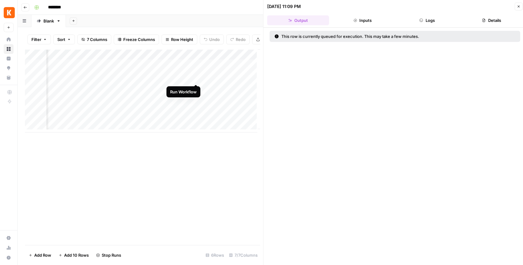
click at [196, 78] on div "Add Column" at bounding box center [142, 90] width 235 height 83
click at [196, 88] on div "Add Column" at bounding box center [142, 90] width 235 height 83
click at [196, 100] on div "Add Column" at bounding box center [142, 90] width 235 height 83
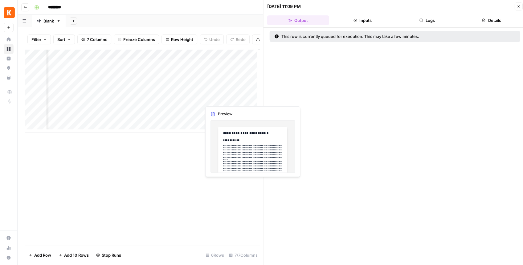
click at [517, 6] on icon "button" at bounding box center [518, 7] width 4 height 4
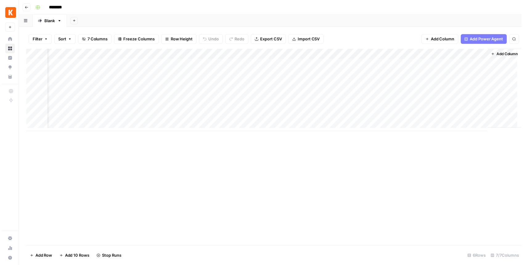
scroll to position [0, 21]
click at [481, 63] on div "Add Column" at bounding box center [272, 90] width 494 height 83
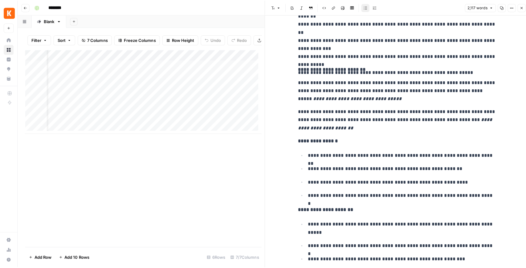
scroll to position [472, 0]
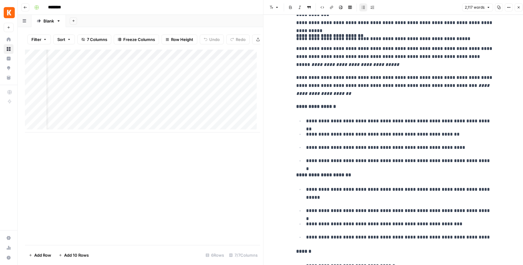
click at [517, 8] on icon "button" at bounding box center [518, 7] width 2 height 2
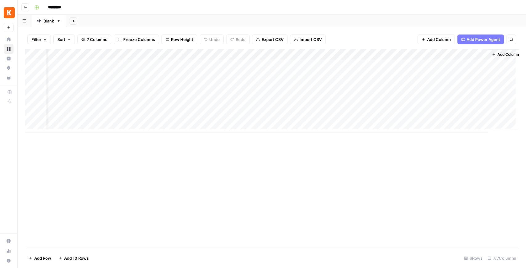
click at [420, 54] on div "Add Column" at bounding box center [272, 90] width 494 height 83
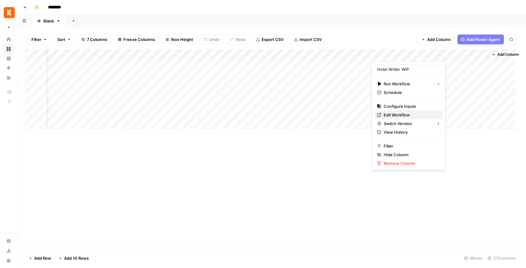
click at [396, 112] on span "Edit Workflow" at bounding box center [411, 115] width 54 height 6
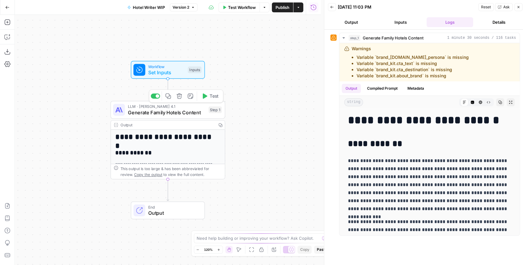
click at [190, 115] on span "Generate Family Hotels Content" at bounding box center [167, 112] width 78 height 7
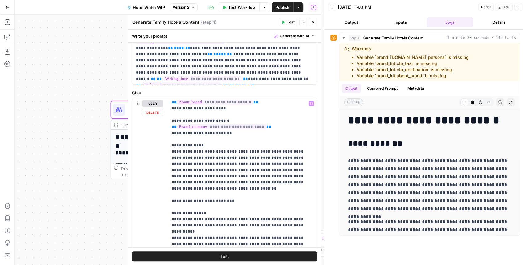
scroll to position [267, 0]
click at [6, 37] on icon "button" at bounding box center [7, 37] width 6 height 6
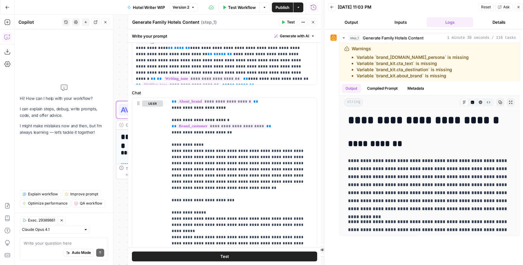
click at [42, 246] on textarea at bounding box center [64, 243] width 80 height 6
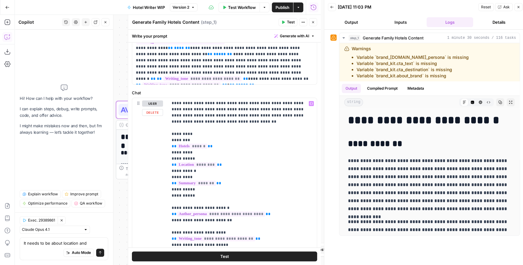
scroll to position [0, 0]
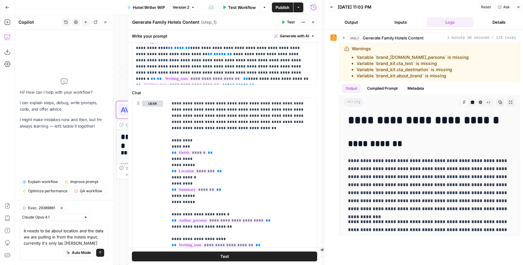
type textarea "It needs to be about location and the data we are pulling in from the hotels in…"
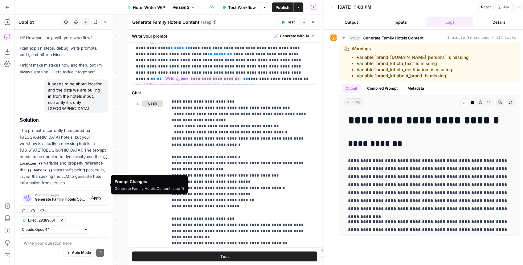
click at [93, 195] on span "Apply" at bounding box center [96, 198] width 10 height 6
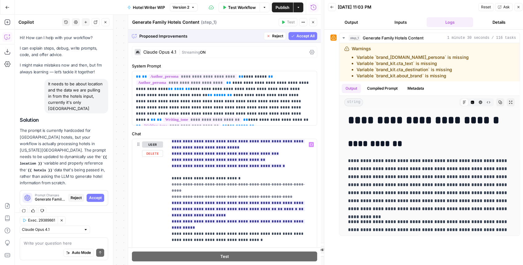
scroll to position [965, 0]
click at [306, 34] on span "Accept All" at bounding box center [305, 36] width 18 height 6
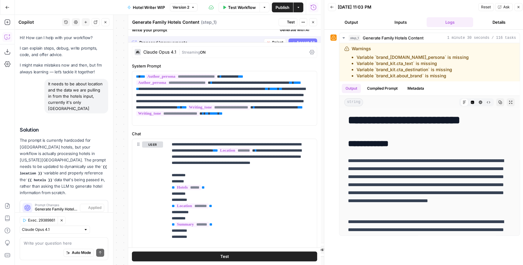
scroll to position [10, 0]
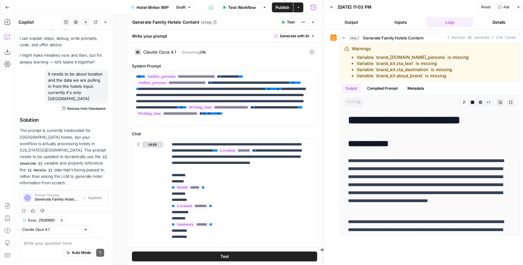
click at [281, 7] on span "Publish" at bounding box center [282, 7] width 14 height 6
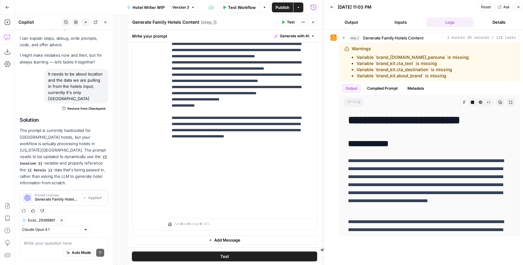
scroll to position [832, 0]
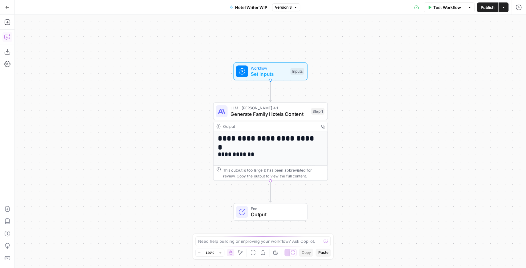
click at [10, 38] on icon "button" at bounding box center [7, 37] width 6 height 6
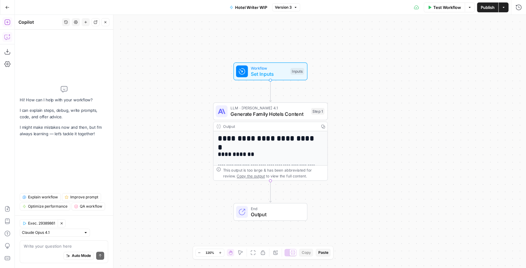
click at [4, 25] on button "Add Steps" at bounding box center [7, 22] width 10 height 10
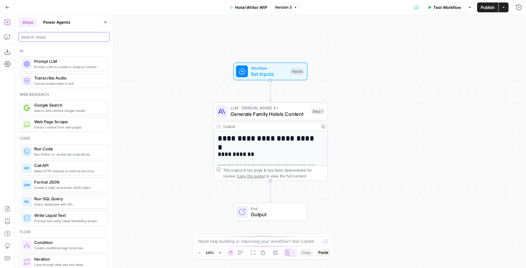
click at [56, 39] on input "search" at bounding box center [63, 37] width 85 height 6
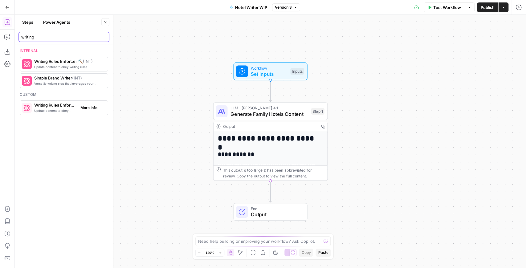
type input "writing"
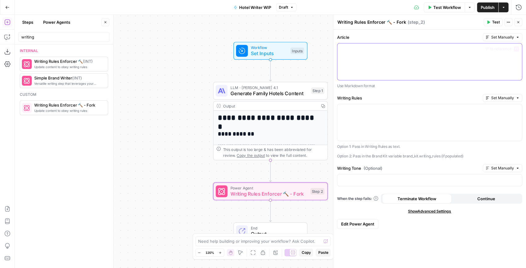
click at [371, 55] on div at bounding box center [429, 61] width 185 height 37
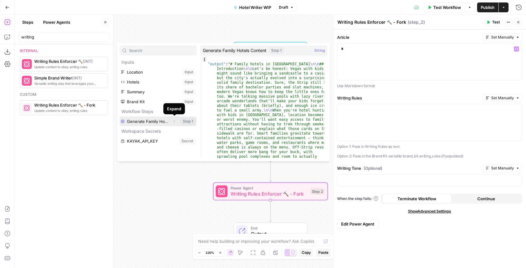
click at [173, 122] on icon "button" at bounding box center [174, 122] width 4 height 4
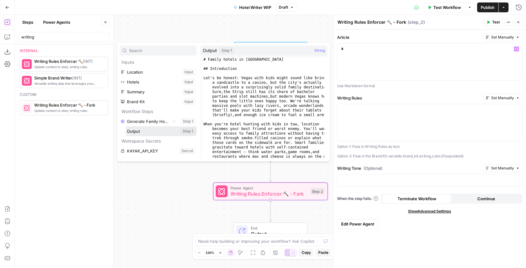
click at [160, 131] on button "Select variable Output" at bounding box center [161, 131] width 71 height 10
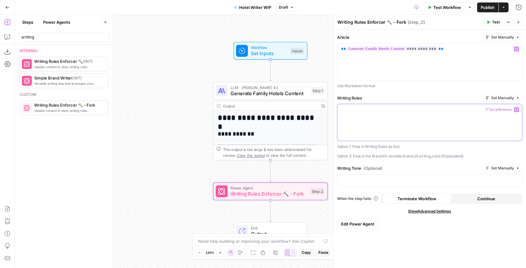
click at [399, 123] on div at bounding box center [429, 122] width 185 height 37
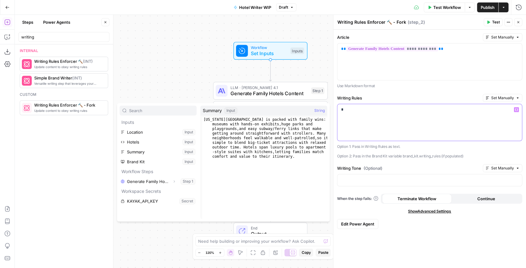
click at [398, 121] on div "*" at bounding box center [429, 122] width 185 height 37
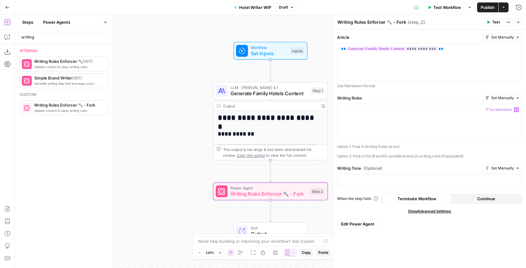
drag, startPoint x: 441, startPoint y: 155, endPoint x: 403, endPoint y: 155, distance: 37.6
click at [403, 155] on p "Option 2: Pass in the Brand Kit variable brand_kit.writing_rules (if populated)" at bounding box center [429, 156] width 185 height 6
drag, startPoint x: 404, startPoint y: 156, endPoint x: 441, endPoint y: 155, distance: 37.3
click at [441, 155] on p "Option 2: Pass in the Brand Kit variable brand_kit.writing_rules (if populated)" at bounding box center [429, 156] width 185 height 6
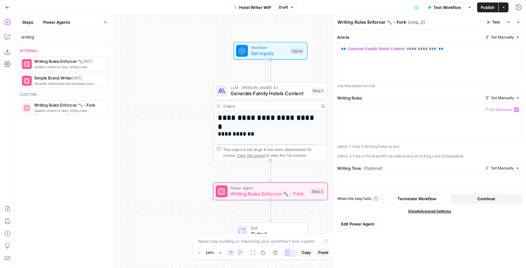
copy p "brand_kit.writing_rules"
click at [401, 108] on p at bounding box center [429, 110] width 177 height 6
drag, startPoint x: 414, startPoint y: 112, endPoint x: 333, endPoint y: 101, distance: 81.5
click at [333, 101] on div "**********" at bounding box center [429, 141] width 193 height 253
click at [393, 182] on div at bounding box center [429, 180] width 185 height 12
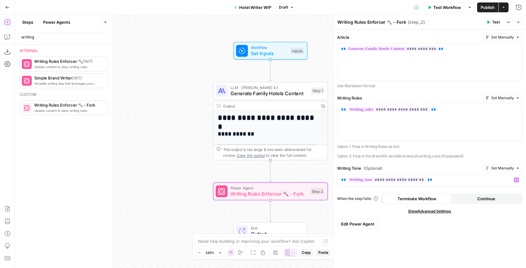
click at [487, 10] on span "Publish" at bounding box center [488, 7] width 14 height 6
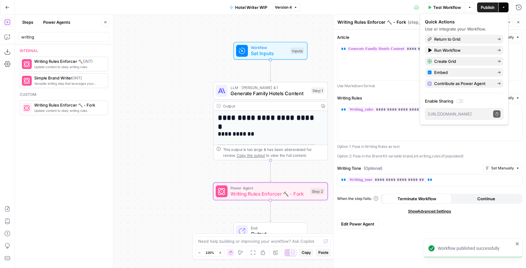
click at [8, 4] on button "Go Back" at bounding box center [7, 7] width 11 height 11
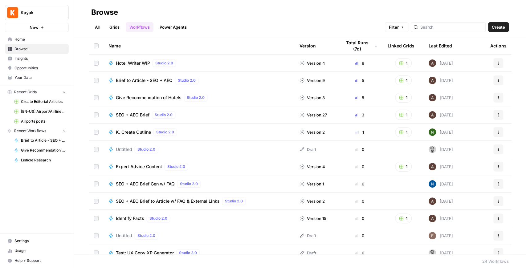
click at [30, 47] on span "Browse" at bounding box center [39, 49] width 51 height 6
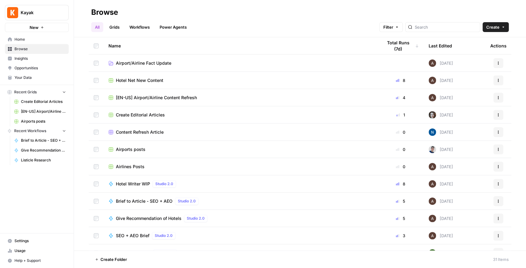
click at [145, 82] on span "Hotel Net New Content" at bounding box center [139, 80] width 47 height 6
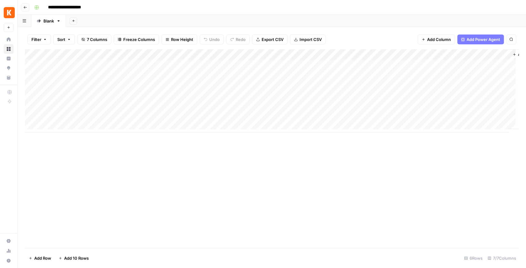
click at [449, 64] on div "Add Column" at bounding box center [272, 90] width 494 height 83
click at [449, 73] on div "Add Column" at bounding box center [272, 90] width 494 height 83
click at [448, 84] on div "Add Column" at bounding box center [272, 90] width 494 height 83
click at [448, 98] on div "Add Column" at bounding box center [272, 90] width 494 height 83
click at [501, 65] on div "Add Column" at bounding box center [272, 90] width 494 height 83
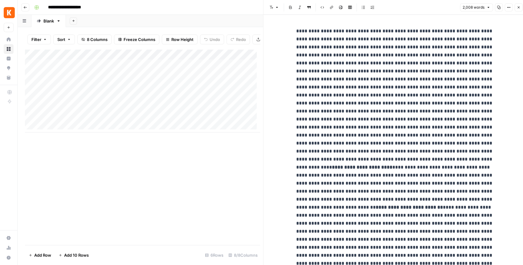
click at [517, 4] on button "Close" at bounding box center [518, 7] width 8 height 8
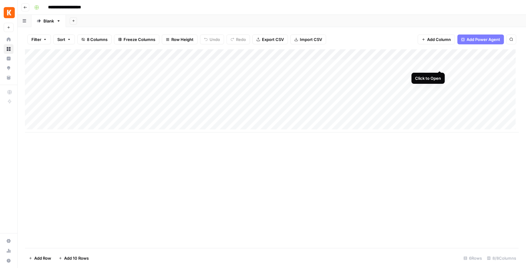
click at [437, 63] on div "Add Column" at bounding box center [272, 90] width 494 height 83
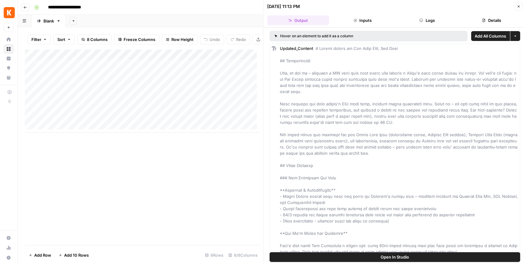
click at [403, 260] on button "Open In Studio" at bounding box center [395, 257] width 251 height 10
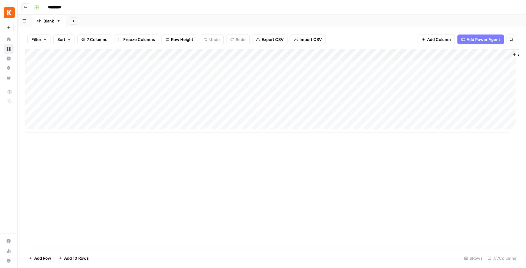
click at [54, 9] on input "********" at bounding box center [62, 7] width 35 height 10
drag, startPoint x: 77, startPoint y: 6, endPoint x: 44, endPoint y: 5, distance: 33.6
click at [44, 5] on div "********" at bounding box center [276, 7] width 488 height 10
type input "**********"
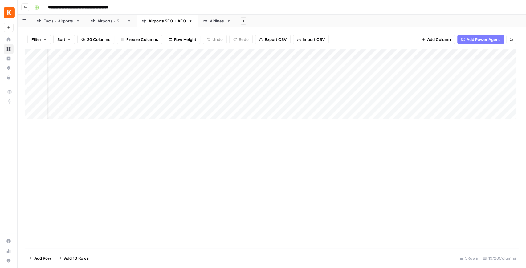
click at [433, 55] on div "Add Column" at bounding box center [272, 85] width 494 height 73
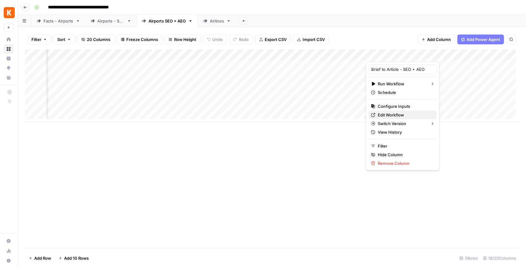
click at [399, 113] on span "Edit Workflow" at bounding box center [405, 115] width 54 height 6
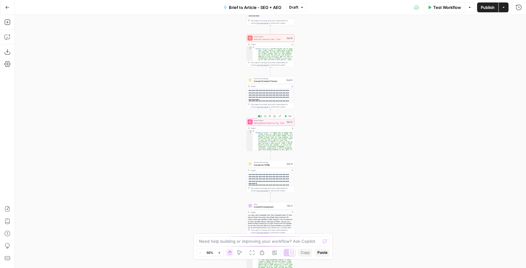
click at [266, 125] on div "Power Agent Writing Rules Enforcer 🔨 - Fork Step 57 Copy step Delete step Add N…" at bounding box center [271, 121] width 48 height 7
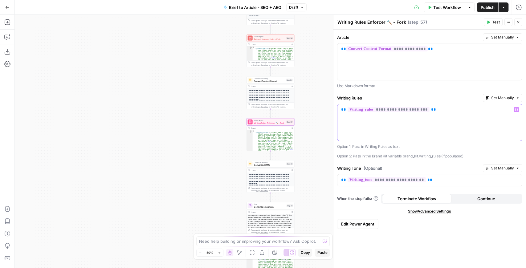
drag, startPoint x: 446, startPoint y: 112, endPoint x: 324, endPoint y: 105, distance: 122.2
click at [324, 105] on body "Kayak New Home Browse Insights Opportunities Your Data Recent Grids Create Edit…" at bounding box center [263, 134] width 526 height 268
drag, startPoint x: 425, startPoint y: 111, endPoint x: 339, endPoint y: 108, distance: 86.0
click at [339, 108] on div "**********" at bounding box center [429, 122] width 185 height 37
copy p "**********"
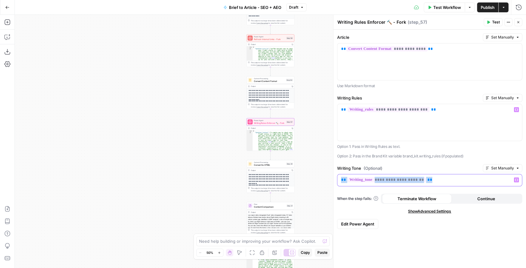
drag, startPoint x: 425, startPoint y: 176, endPoint x: 336, endPoint y: 175, distance: 88.8
click at [336, 175] on div "**********" at bounding box center [429, 141] width 193 height 253
copy p "**********"
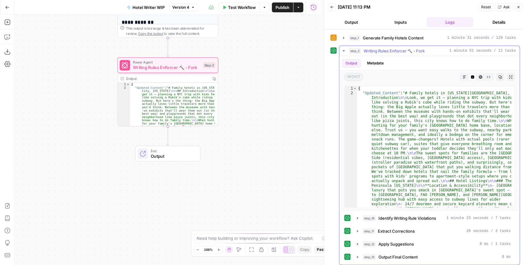
click at [464, 77] on icon "button" at bounding box center [465, 77] width 4 height 4
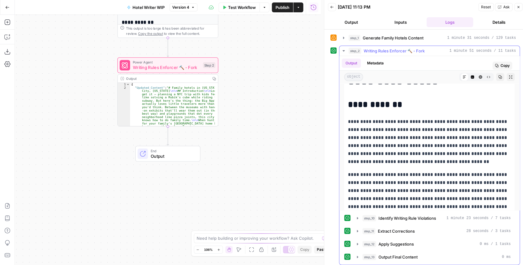
scroll to position [41, 0]
click at [8, 25] on icon "button" at bounding box center [7, 22] width 6 height 6
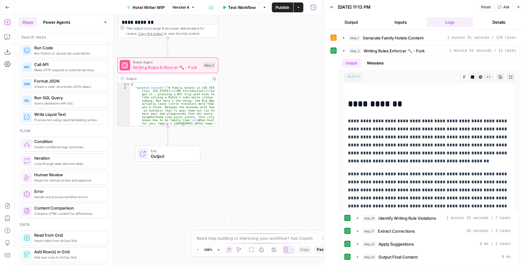
scroll to position [123, 0]
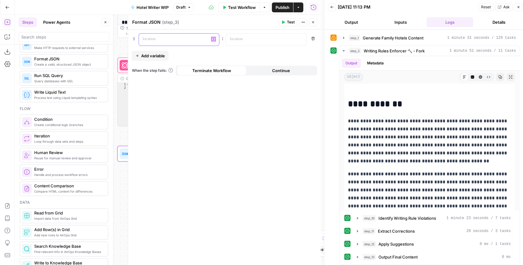
click at [183, 40] on p at bounding box center [174, 39] width 63 height 6
click at [254, 37] on p at bounding box center [261, 39] width 63 height 6
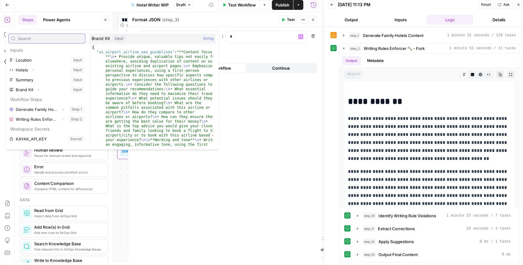
scroll to position [3, 0]
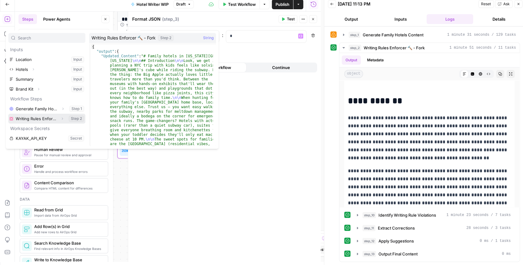
click at [62, 120] on icon "button" at bounding box center [62, 119] width 4 height 4
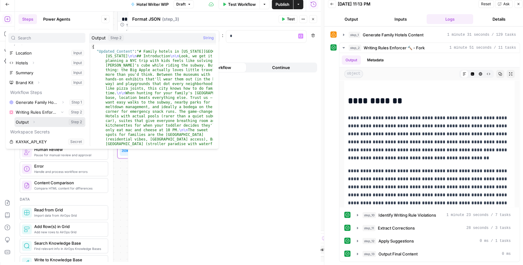
click at [35, 121] on icon "button" at bounding box center [34, 122] width 4 height 4
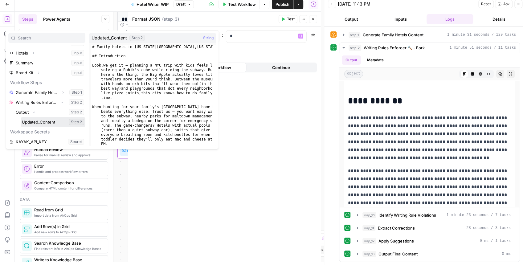
click at [41, 120] on button "Select variable Updated_Content" at bounding box center [53, 122] width 65 height 10
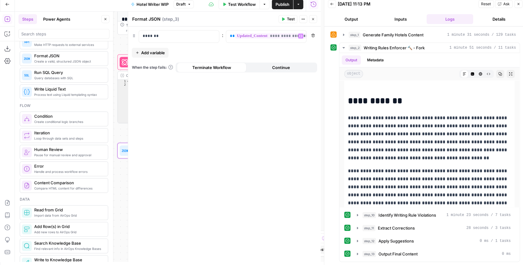
click at [284, 22] on button "Test" at bounding box center [288, 19] width 19 height 8
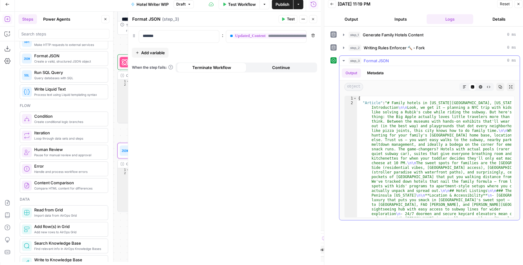
click at [512, 87] on icon "button" at bounding box center [511, 87] width 4 height 4
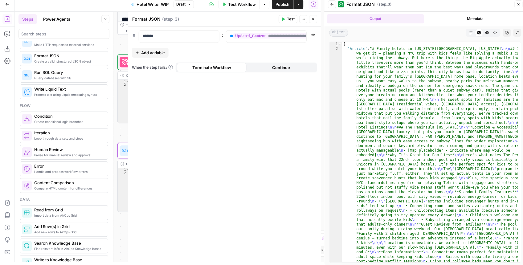
click at [469, 35] on button "Markdown" at bounding box center [471, 33] width 8 height 8
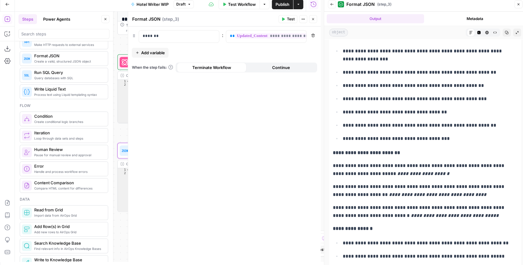
scroll to position [1048, 0]
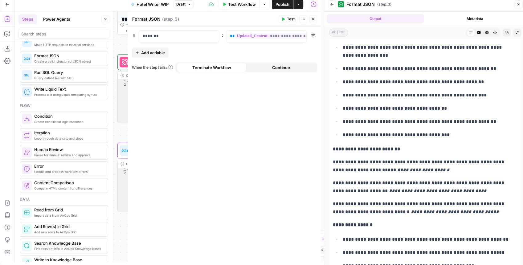
click at [519, 6] on icon "button" at bounding box center [518, 4] width 4 height 4
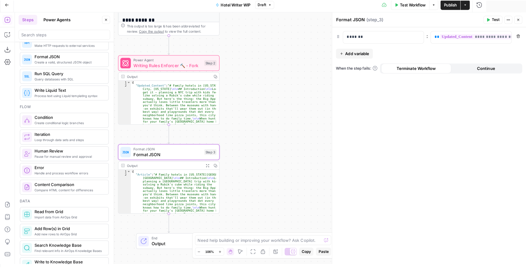
scroll to position [0, 0]
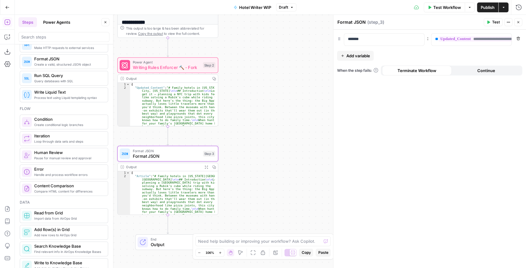
click at [6, 6] on icon "button" at bounding box center [8, 7] width 4 height 3
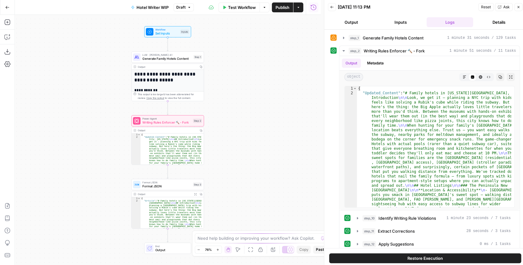
click at [282, 8] on span "Publish" at bounding box center [282, 7] width 14 height 6
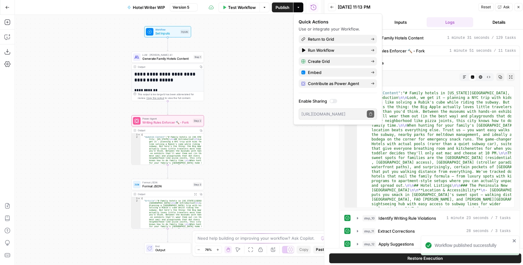
click at [7, 10] on button "Go Back" at bounding box center [7, 7] width 11 height 11
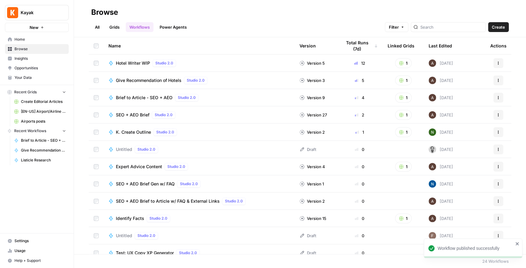
click at [116, 27] on link "Grids" at bounding box center [115, 27] width 18 height 10
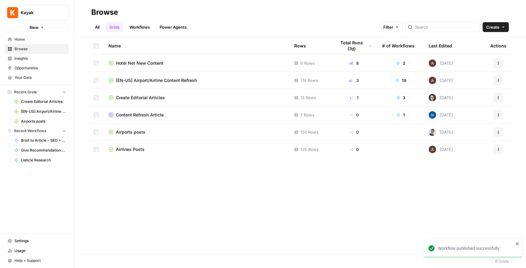
click at [137, 60] on span "Hotel Net New Content" at bounding box center [139, 63] width 47 height 6
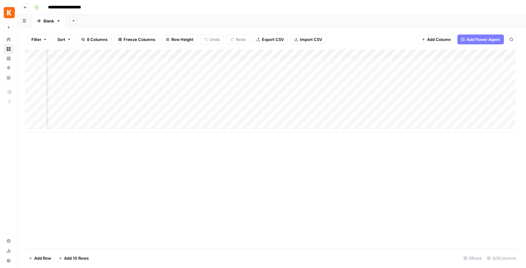
scroll to position [0, 83]
click at [363, 64] on div "Add Column" at bounding box center [272, 90] width 494 height 83
click at [362, 98] on div "Add Column" at bounding box center [272, 90] width 494 height 83
click at [363, 84] on div "Add Column" at bounding box center [272, 90] width 494 height 83
click at [419, 97] on div "Add Column" at bounding box center [272, 90] width 494 height 83
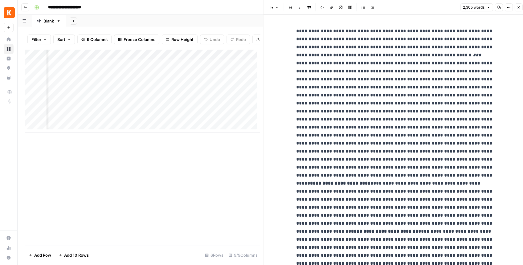
click at [521, 5] on button "Close" at bounding box center [518, 7] width 8 height 8
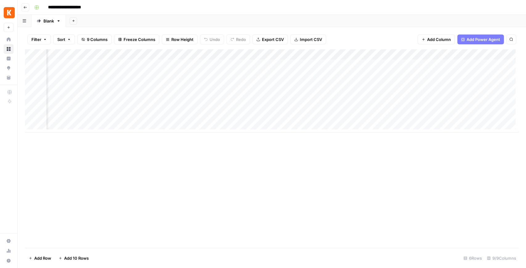
click at [353, 66] on div "Add Column" at bounding box center [272, 90] width 494 height 83
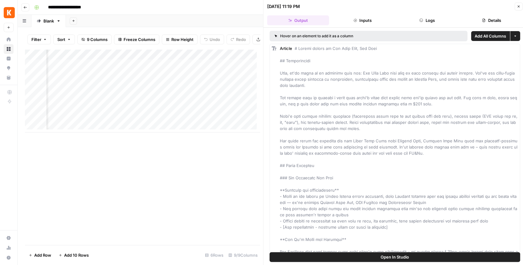
click at [374, 254] on button "Open In Studio" at bounding box center [395, 257] width 251 height 10
click at [518, 4] on button "Close" at bounding box center [518, 6] width 8 height 8
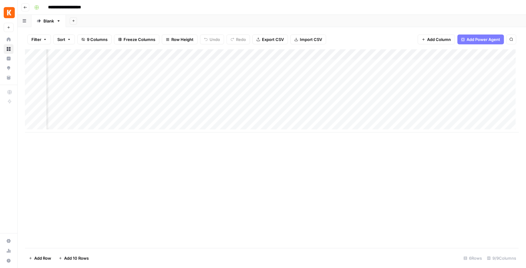
click at [418, 55] on div "Add Column" at bounding box center [272, 90] width 494 height 83
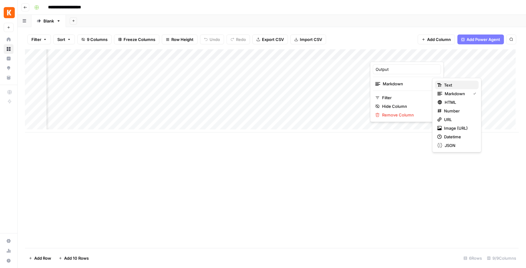
click at [452, 86] on span "Text" at bounding box center [459, 85] width 30 height 6
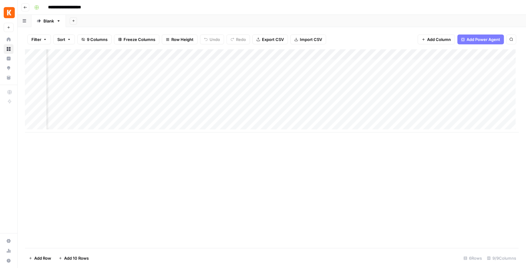
click at [416, 56] on div "Add Column" at bounding box center [272, 90] width 494 height 83
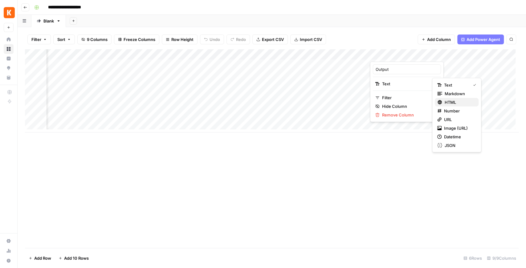
click at [442, 100] on icon "button" at bounding box center [439, 102] width 5 height 5
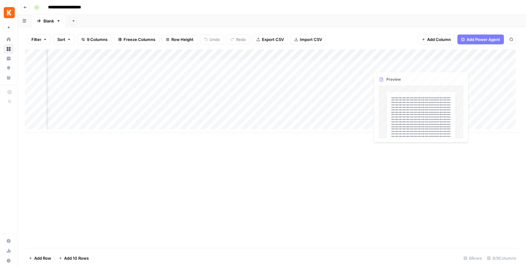
click at [422, 55] on div "Add Column" at bounding box center [272, 90] width 494 height 83
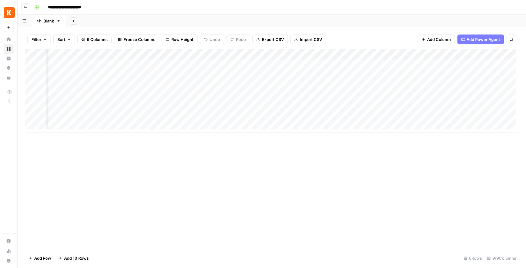
drag, startPoint x: 395, startPoint y: 160, endPoint x: 404, endPoint y: 141, distance: 20.7
click at [394, 159] on div "Add Column" at bounding box center [272, 148] width 494 height 199
click at [473, 64] on div "Add Column" at bounding box center [272, 90] width 494 height 83
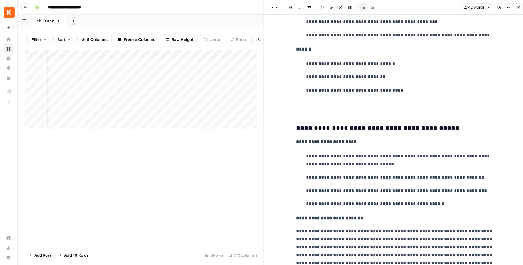
scroll to position [2293, 0]
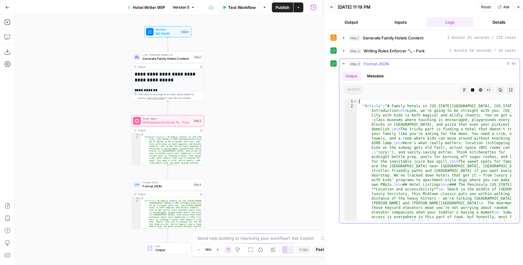
click at [465, 88] on icon "button" at bounding box center [465, 90] width 4 height 4
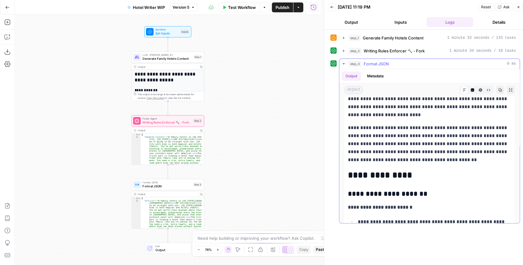
scroll to position [185, 0]
